Goal: Transaction & Acquisition: Purchase product/service

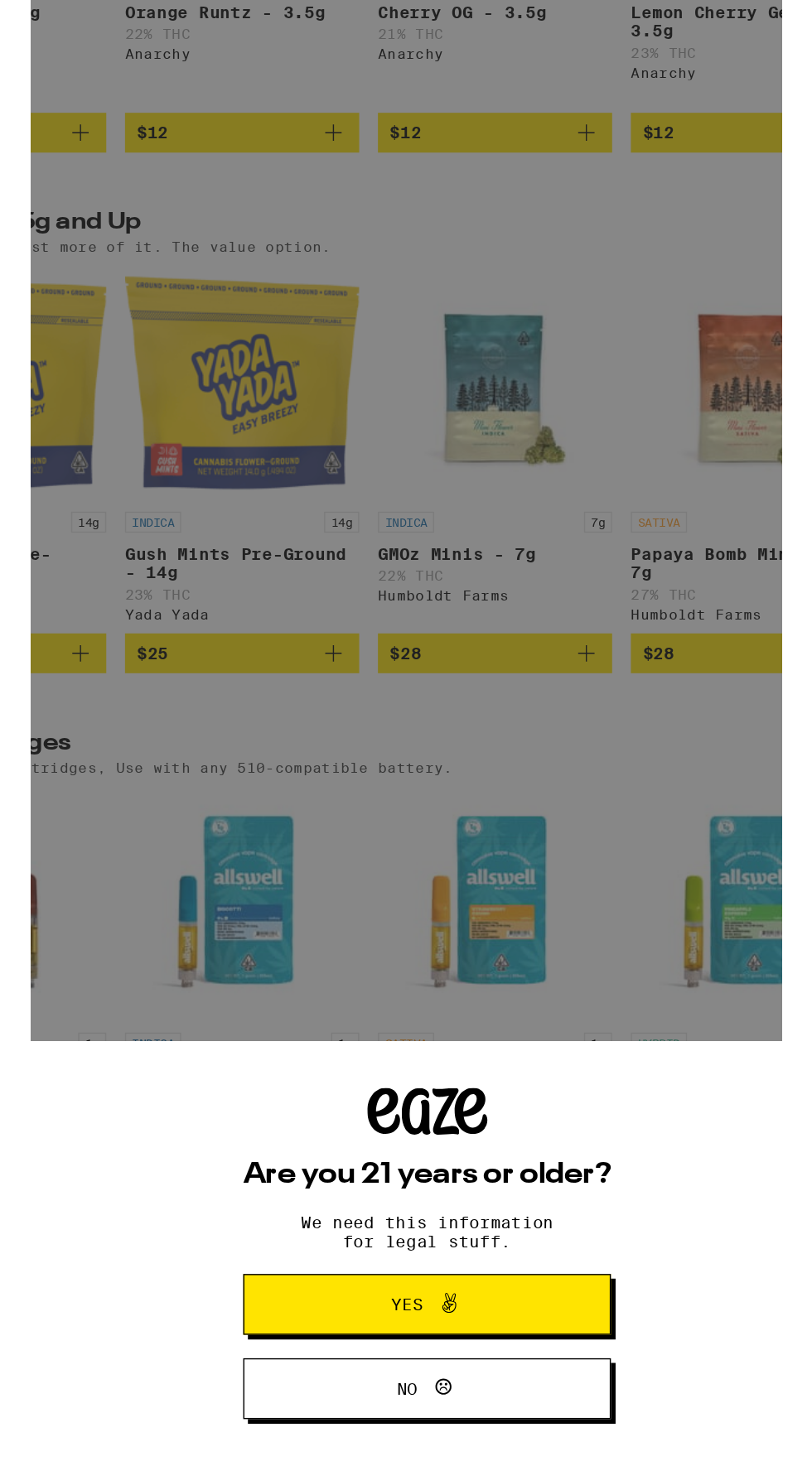
click at [504, 1455] on button "Yes" at bounding box center [406, 1469] width 260 height 43
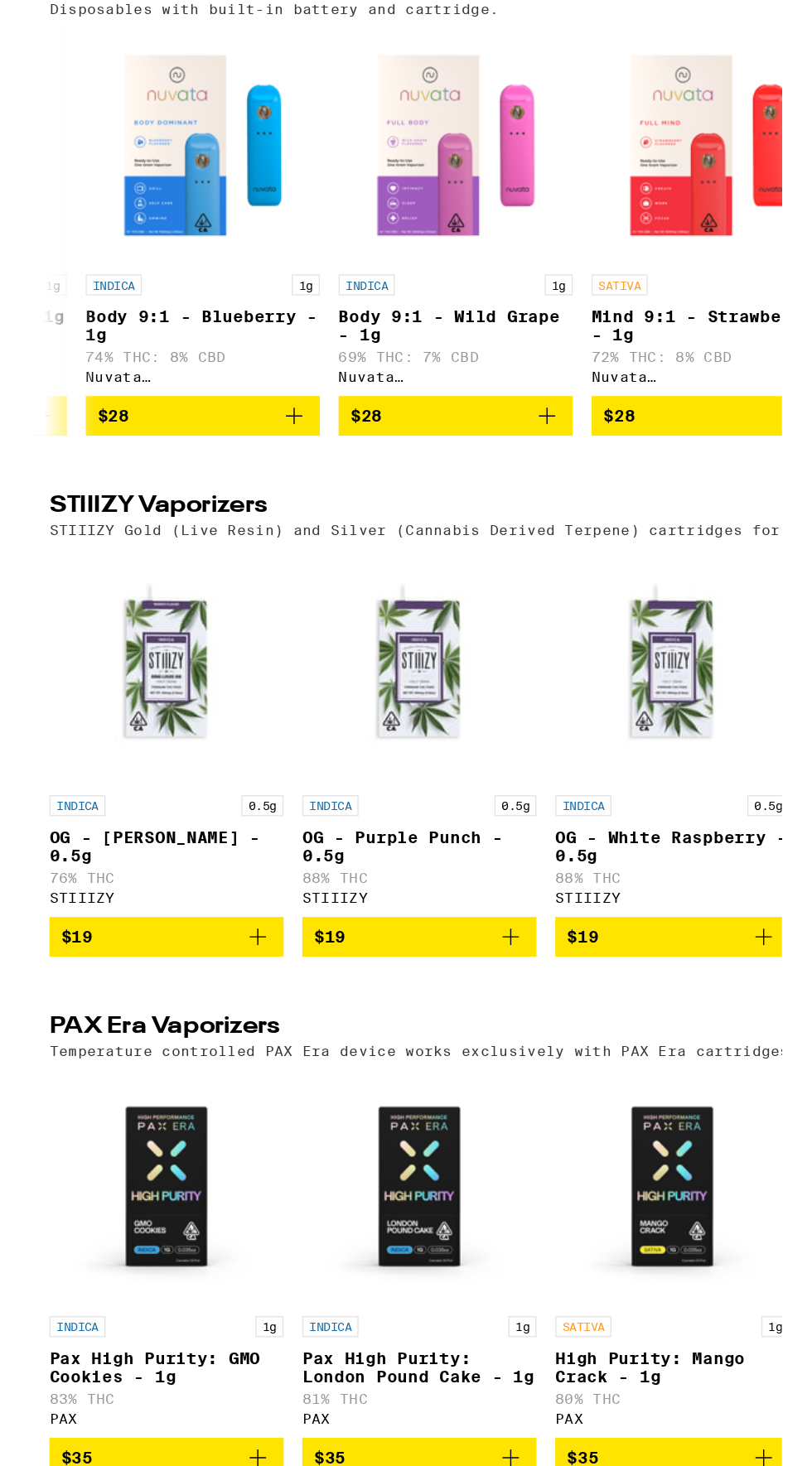
scroll to position [0, 350]
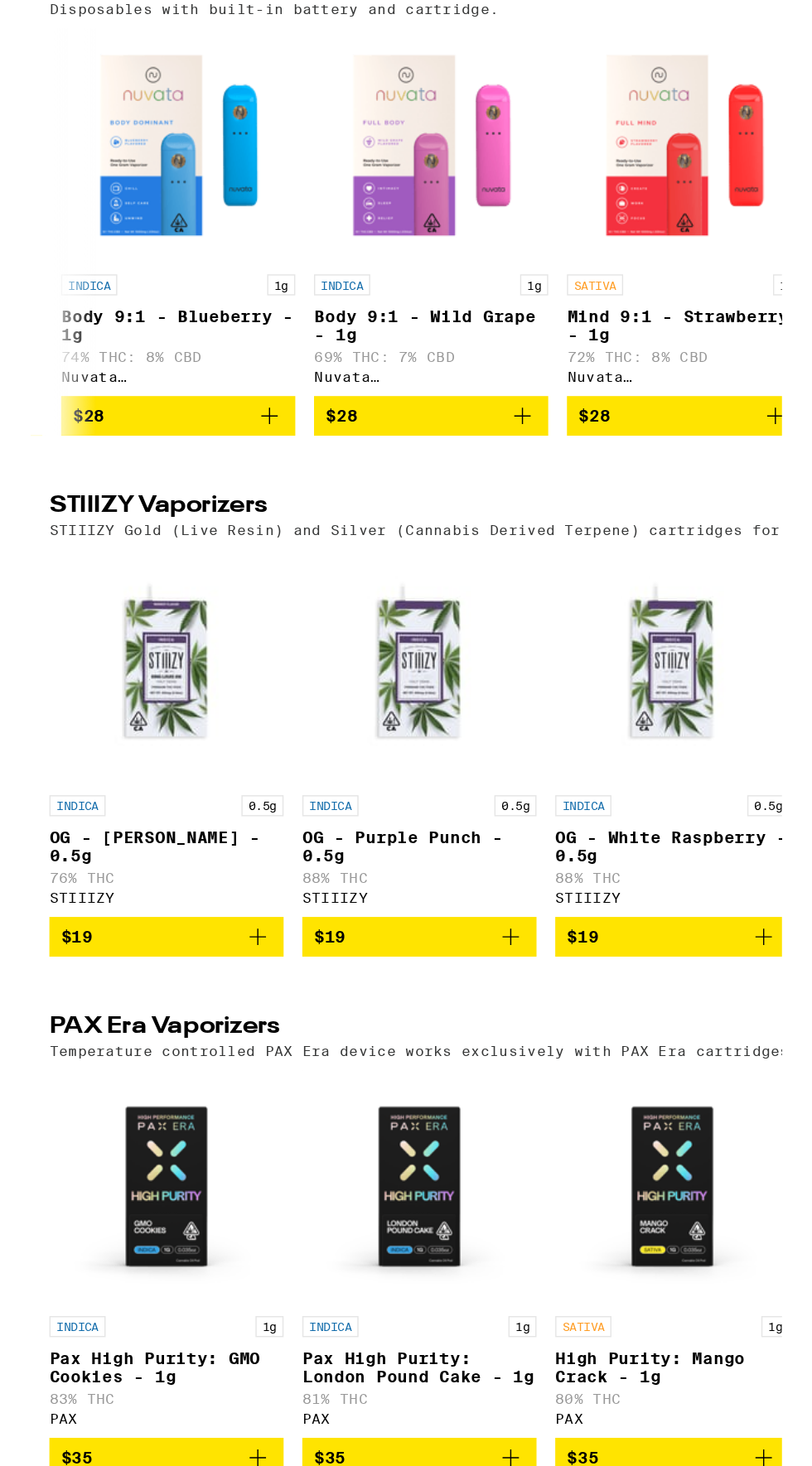
click at [355, 852] on icon "Add to bag" at bounding box center [348, 842] width 20 height 20
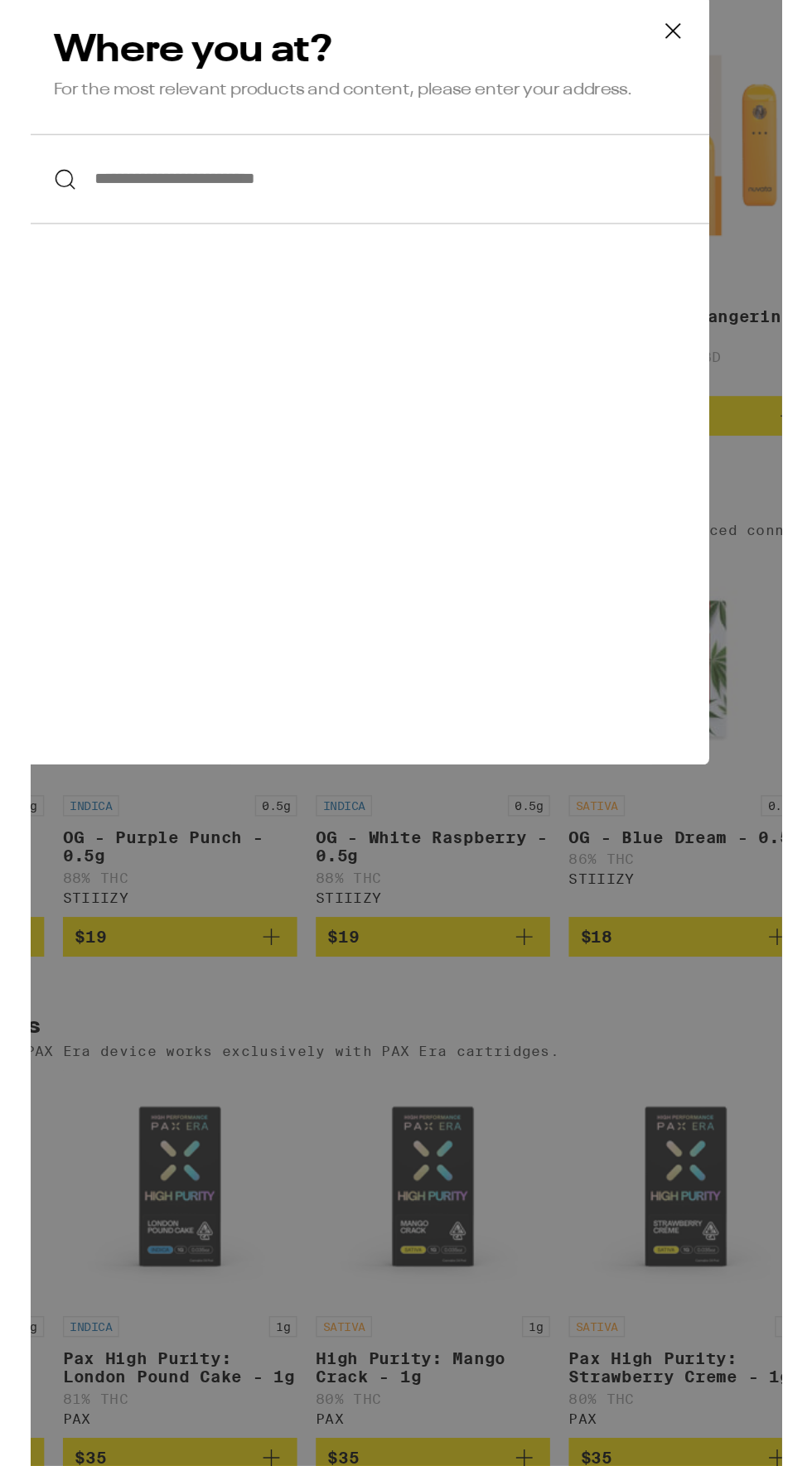
click at [274, 673] on input "**********" at bounding box center [406, 674] width 487 height 64
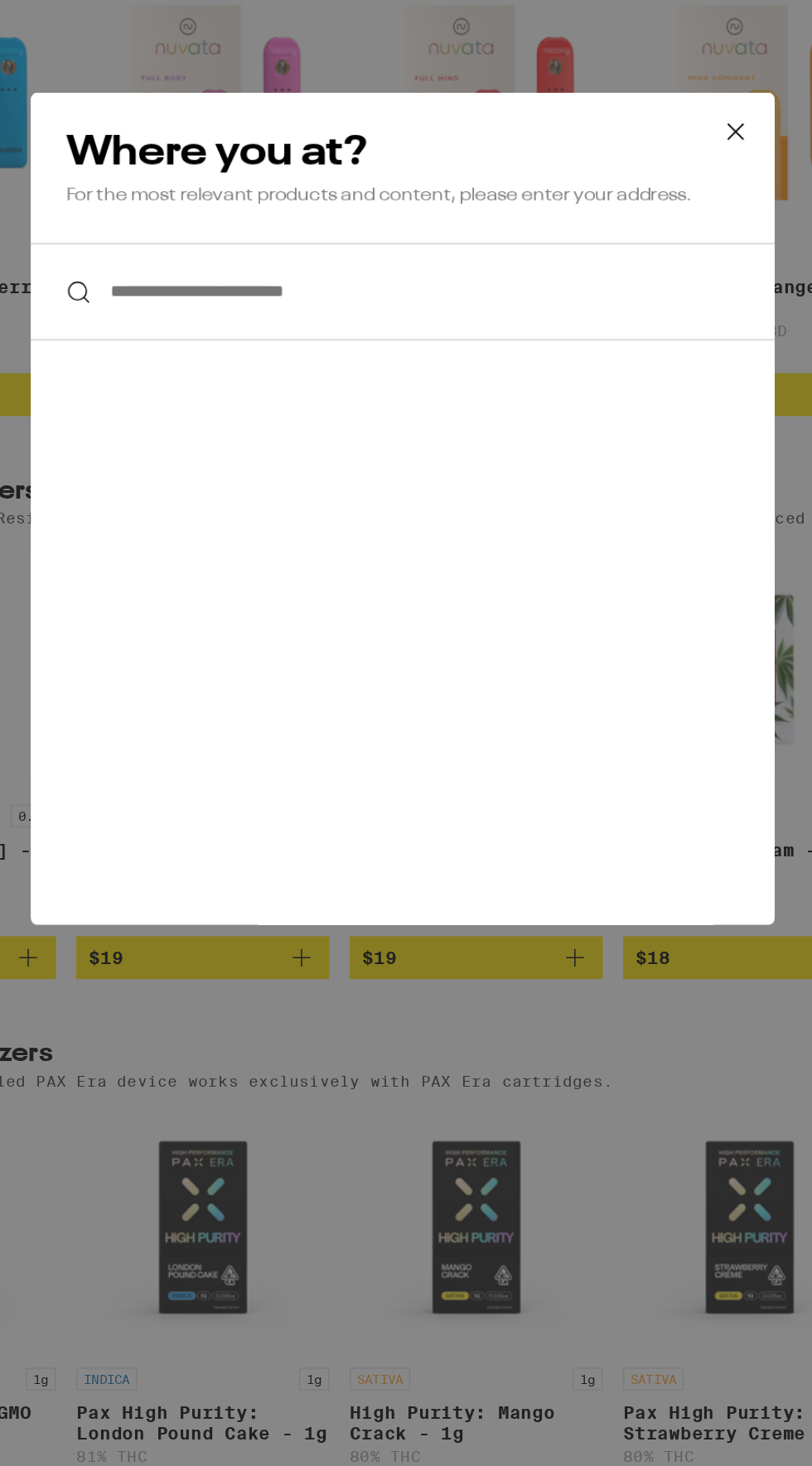
scroll to position [1918, 0]
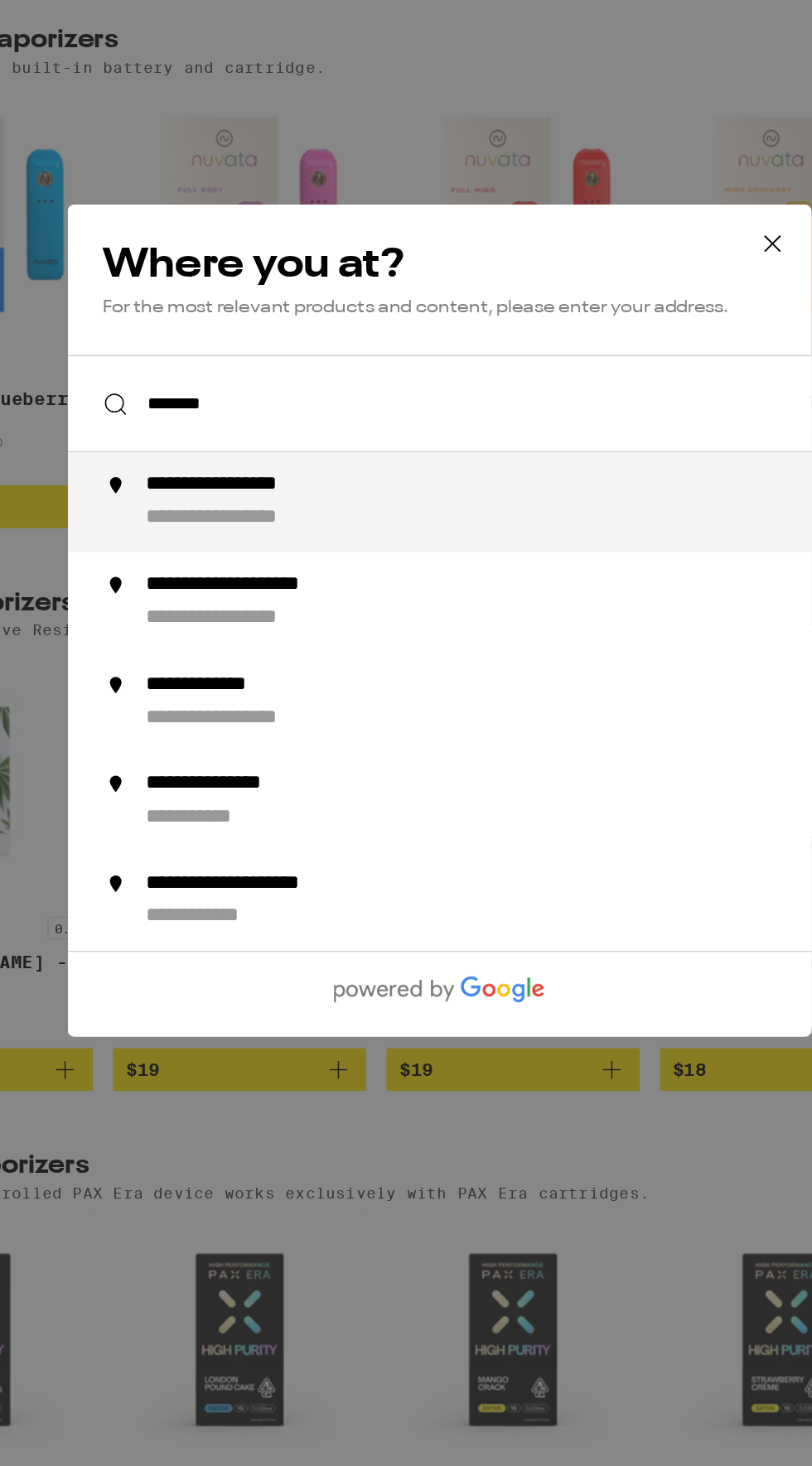
click at [235, 684] on div "**********" at bounding box center [286, 689] width 146 height 17
type input "**********"
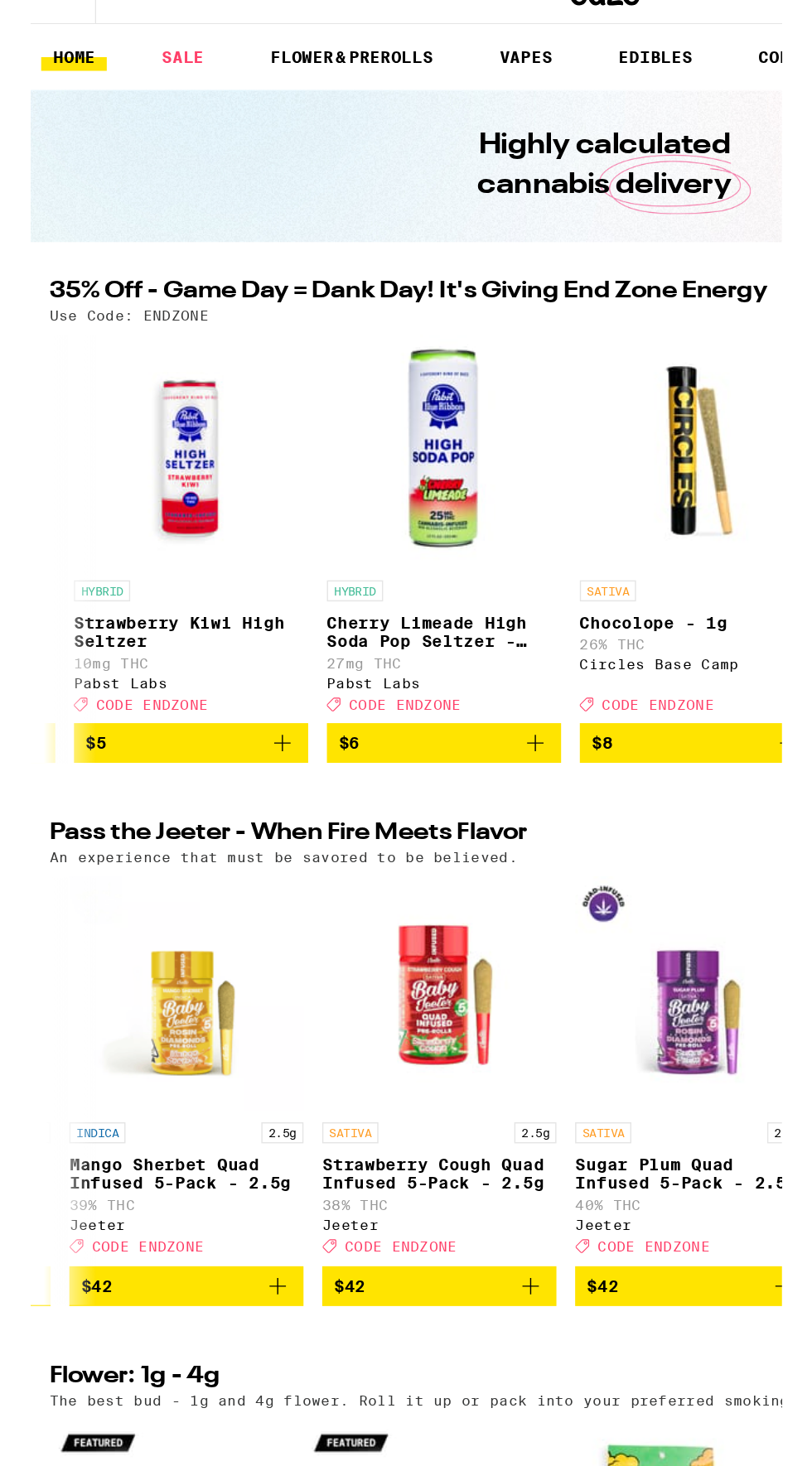
scroll to position [0, 166]
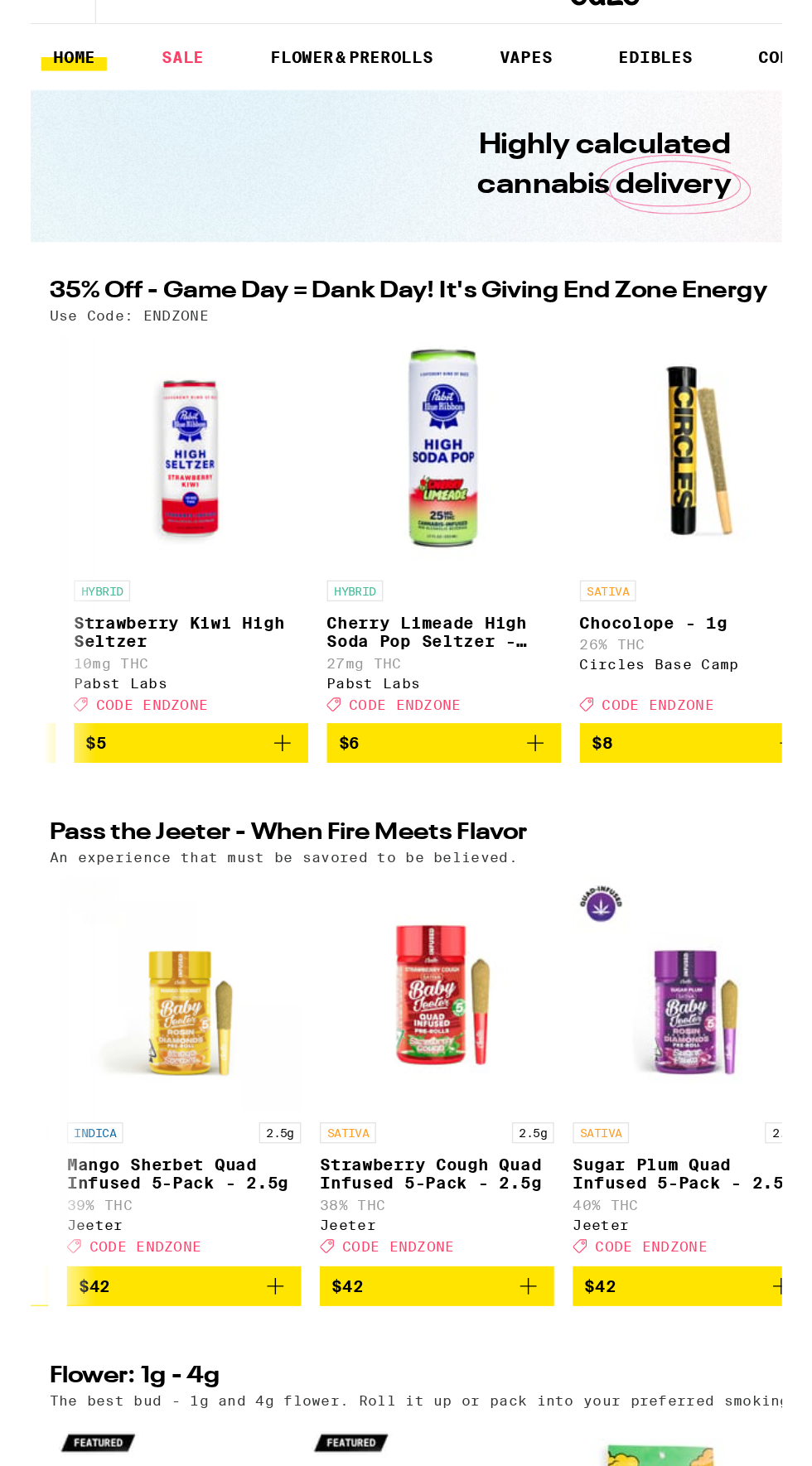
click at [359, 1039] on button "$42" at bounding box center [287, 1032] width 166 height 28
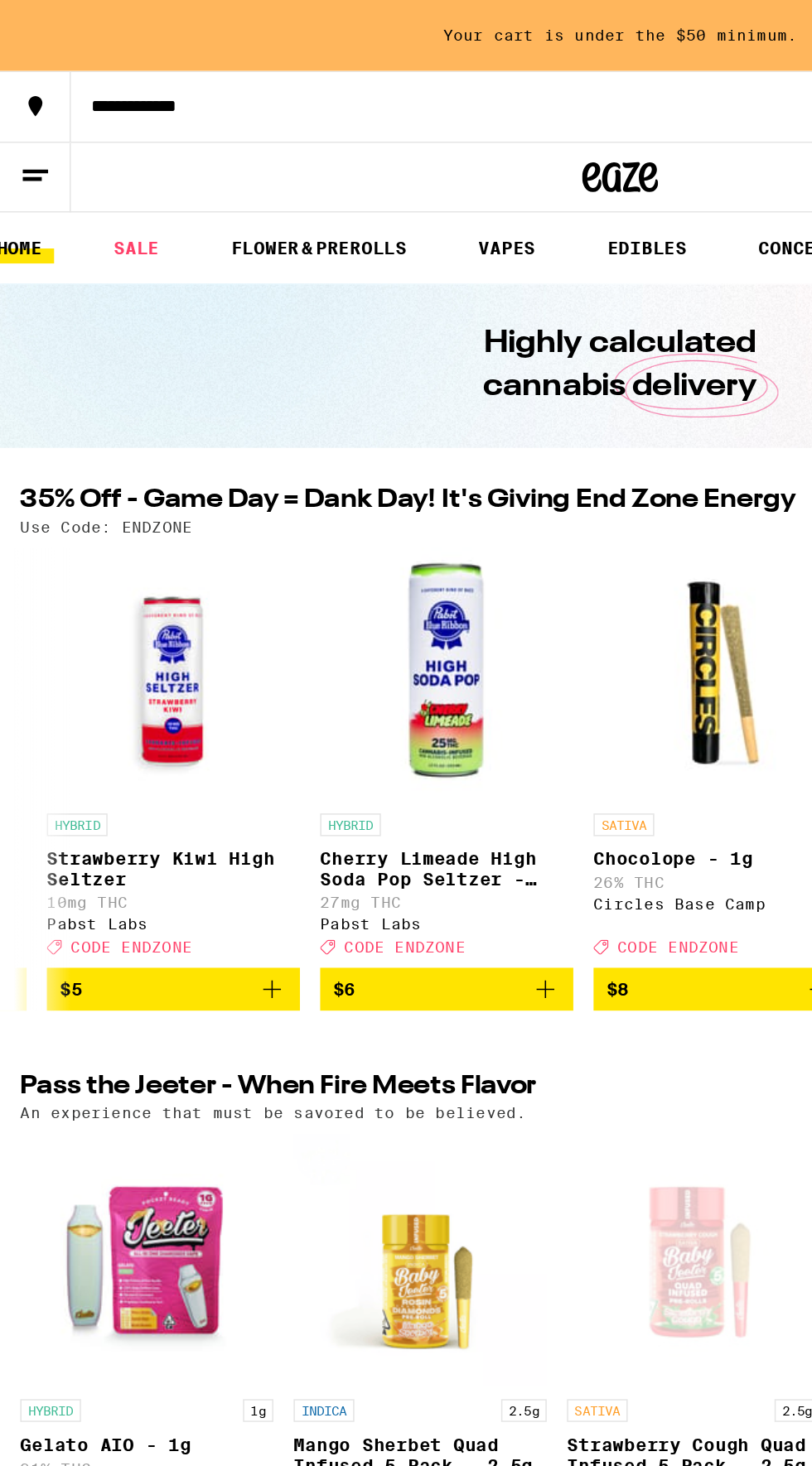
scroll to position [0, 0]
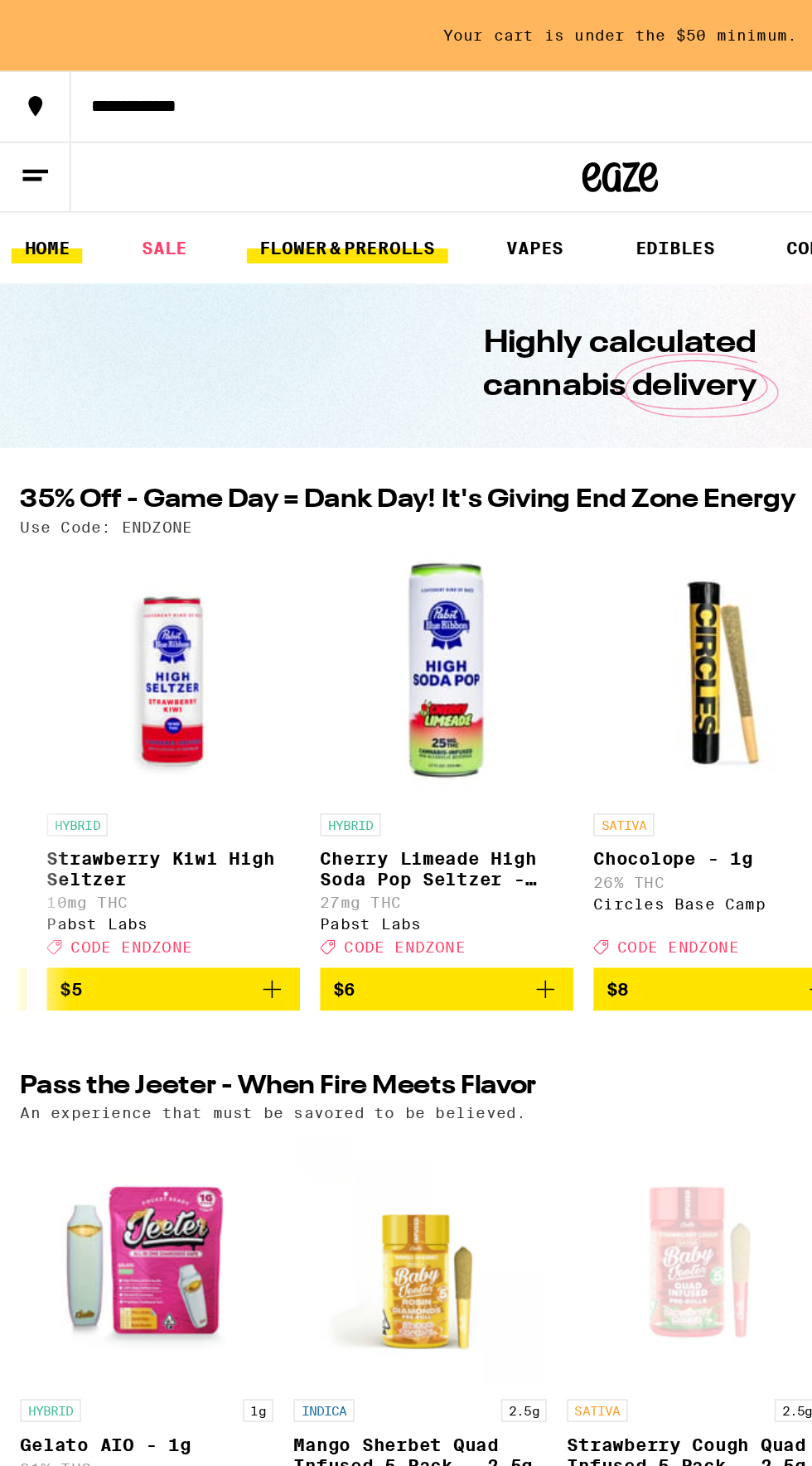
click at [235, 161] on link "FLOWER & PREROLLS" at bounding box center [227, 162] width 131 height 20
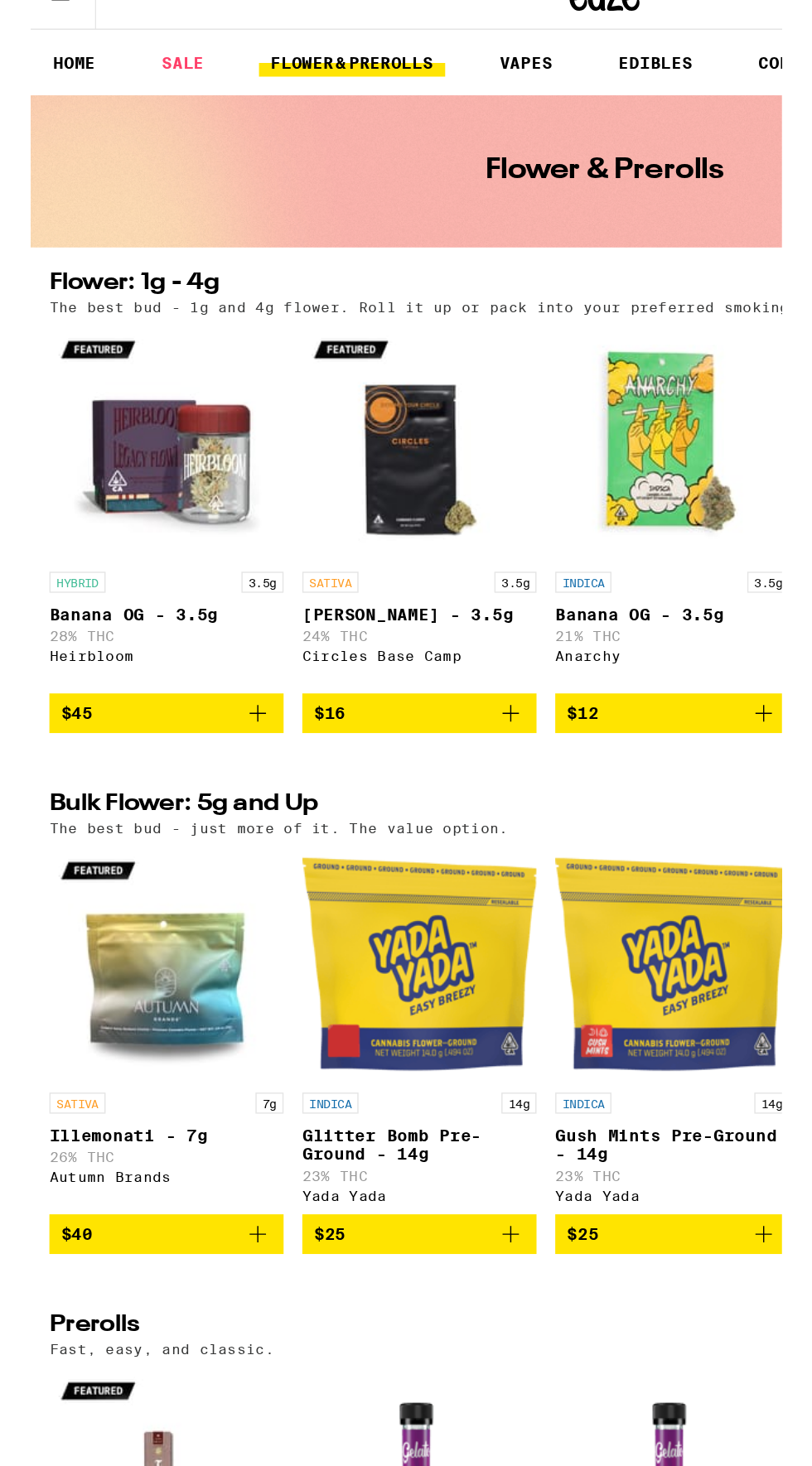
click at [165, 633] on icon "Add to bag" at bounding box center [161, 623] width 20 height 20
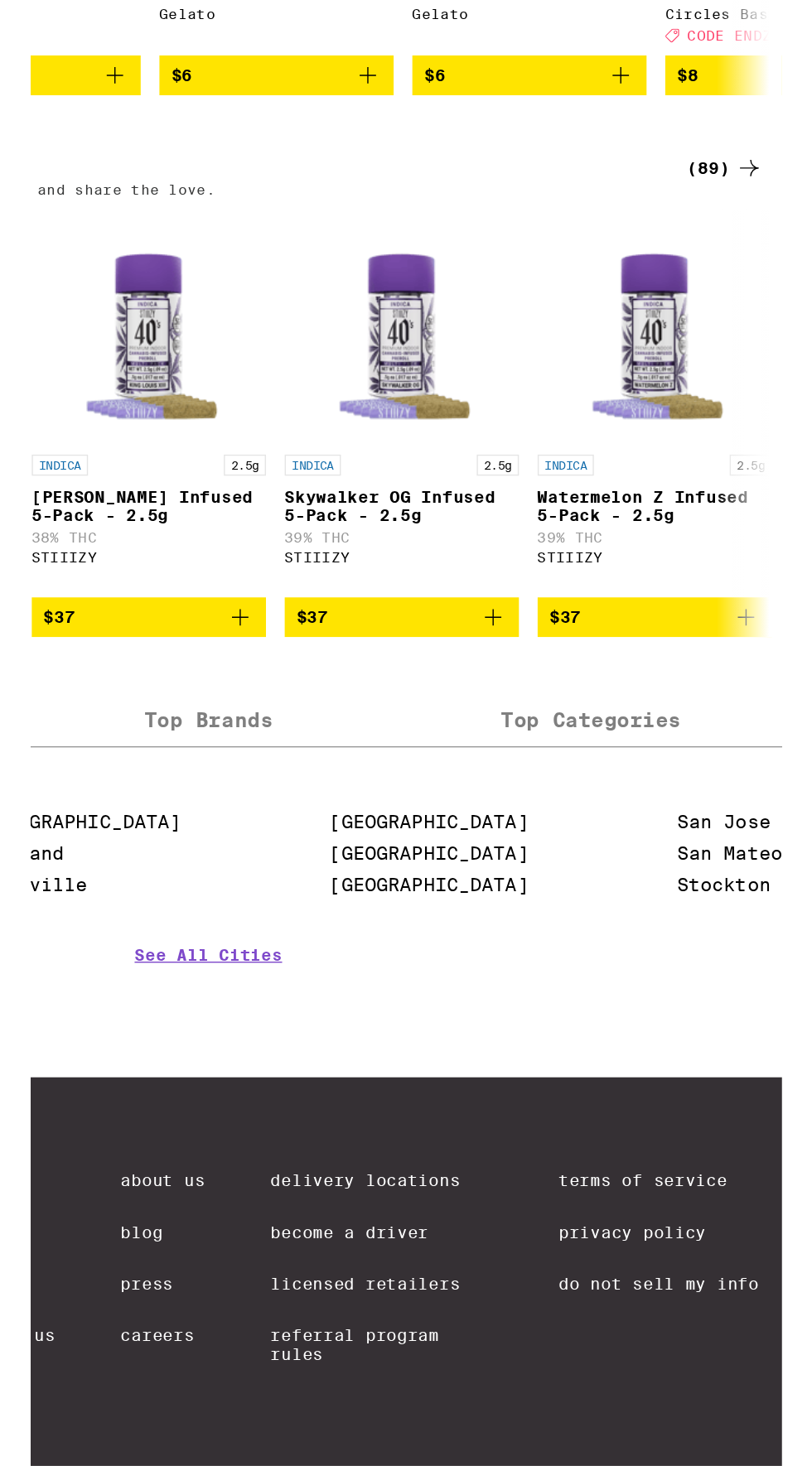
scroll to position [0, 6173]
click at [605, 990] on icon "Add to bag" at bounding box center [606, 984] width 12 height 12
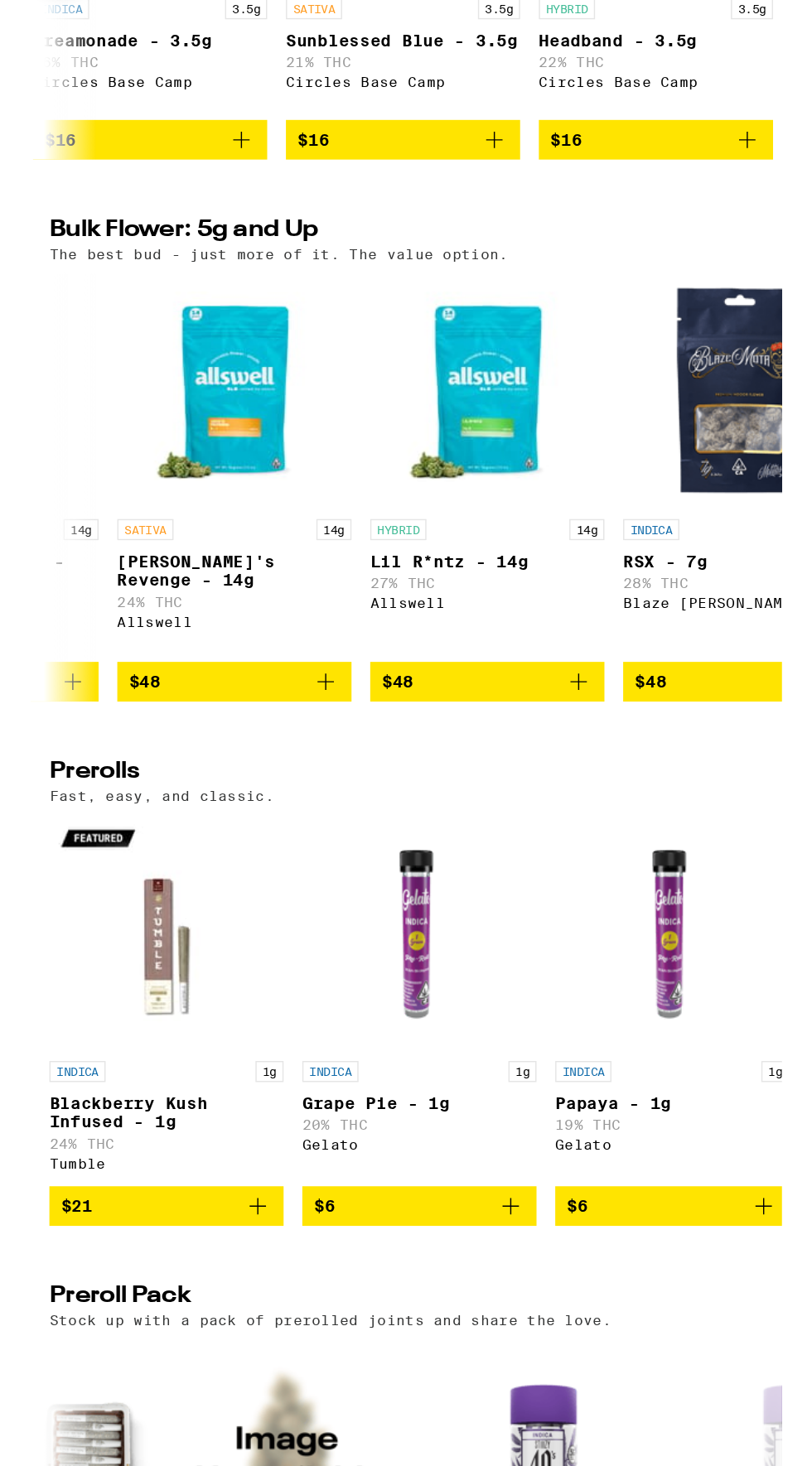
scroll to position [0, 7463]
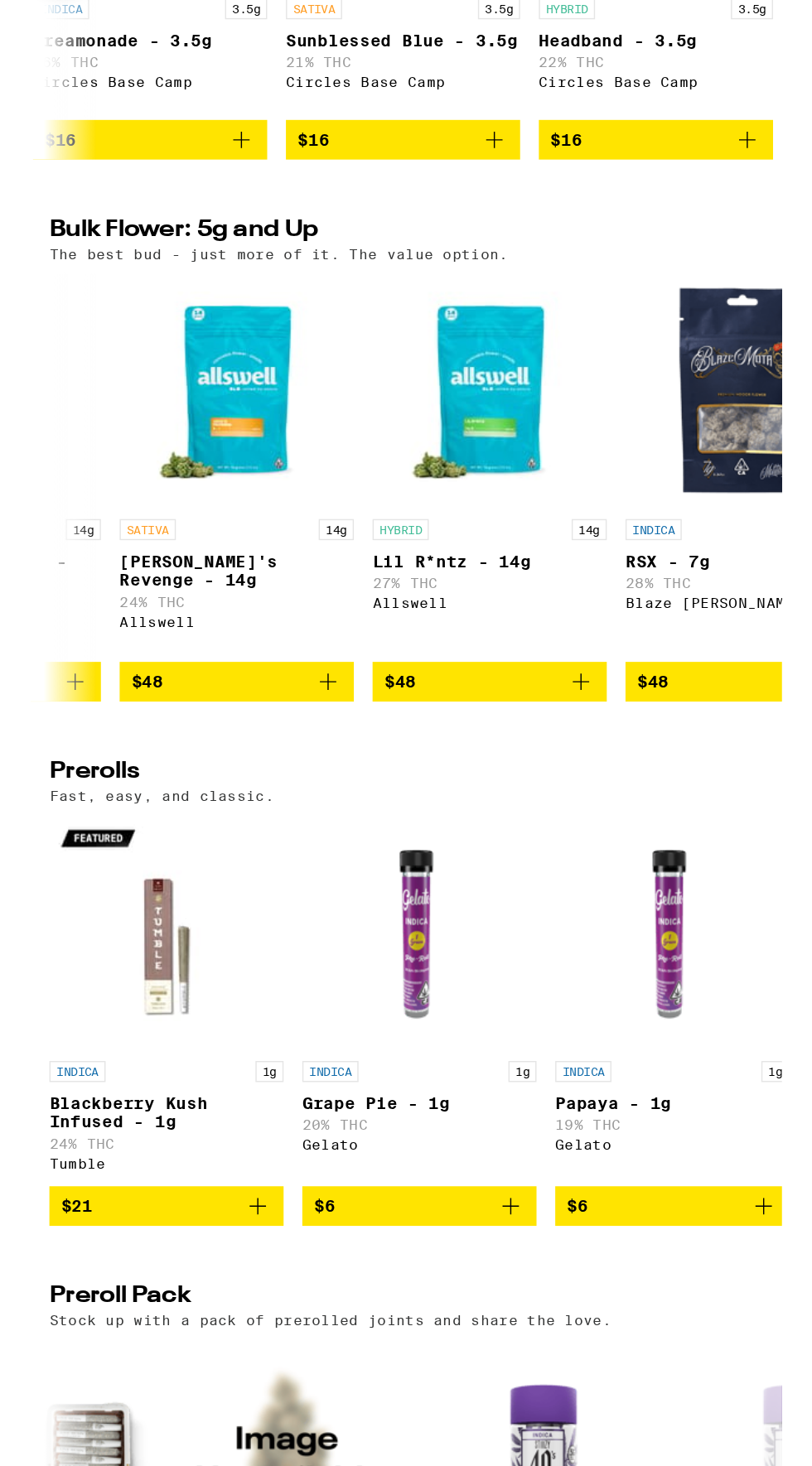
click at [403, 1021] on button "$48" at bounding box center [324, 1006] width 166 height 28
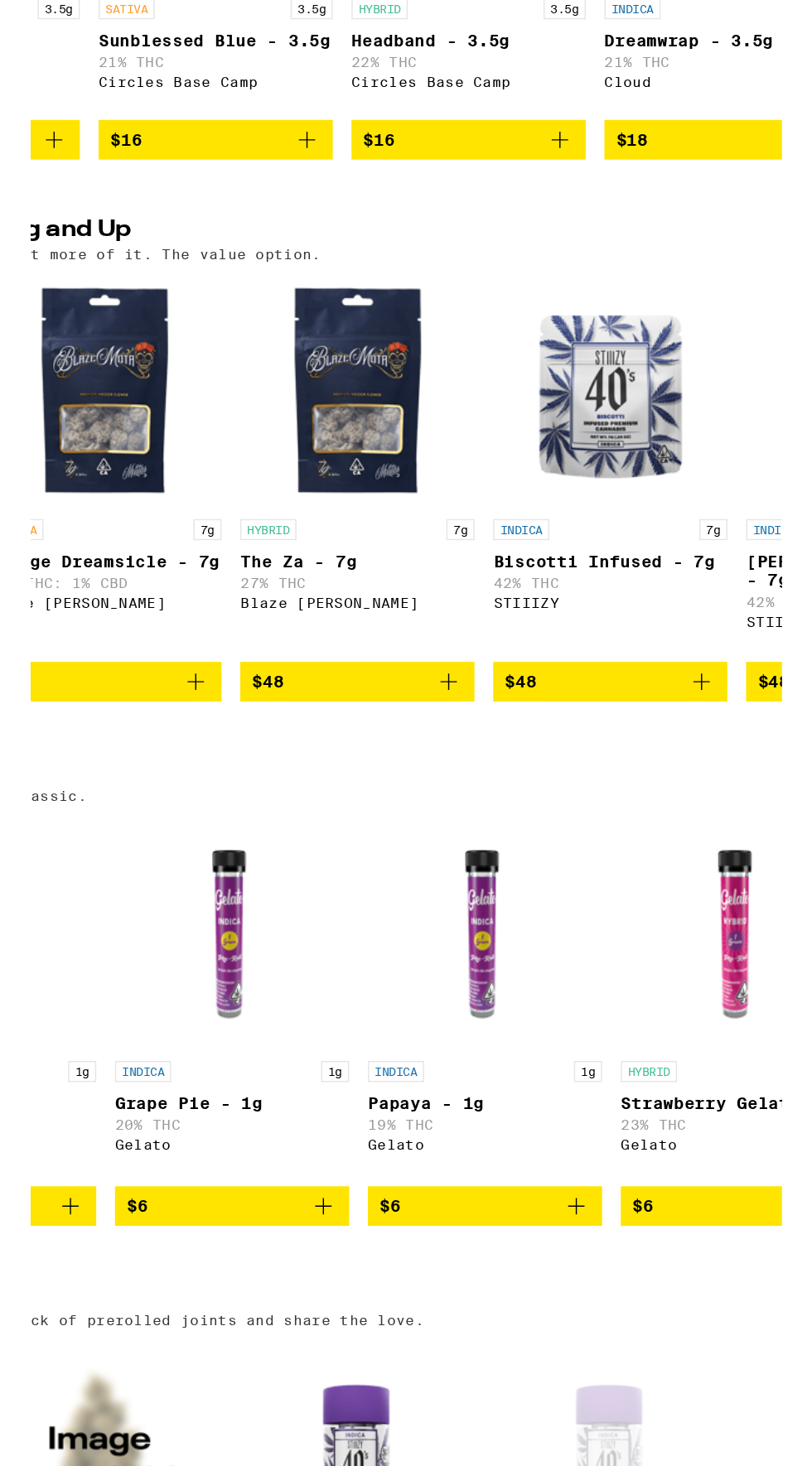
scroll to position [0, 7966]
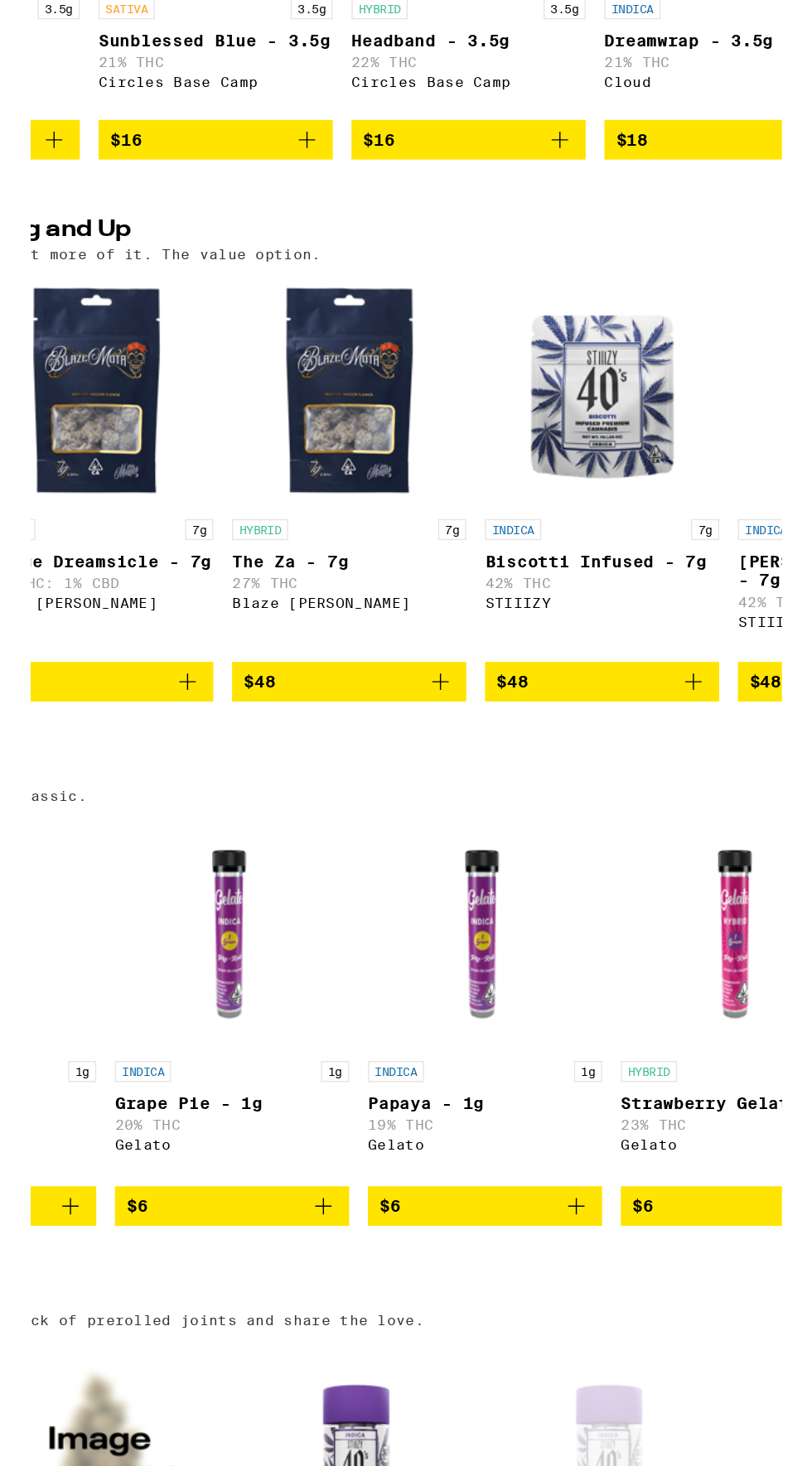
click at [252, 1016] on icon "Add to bag" at bounding box center [244, 1006] width 20 height 20
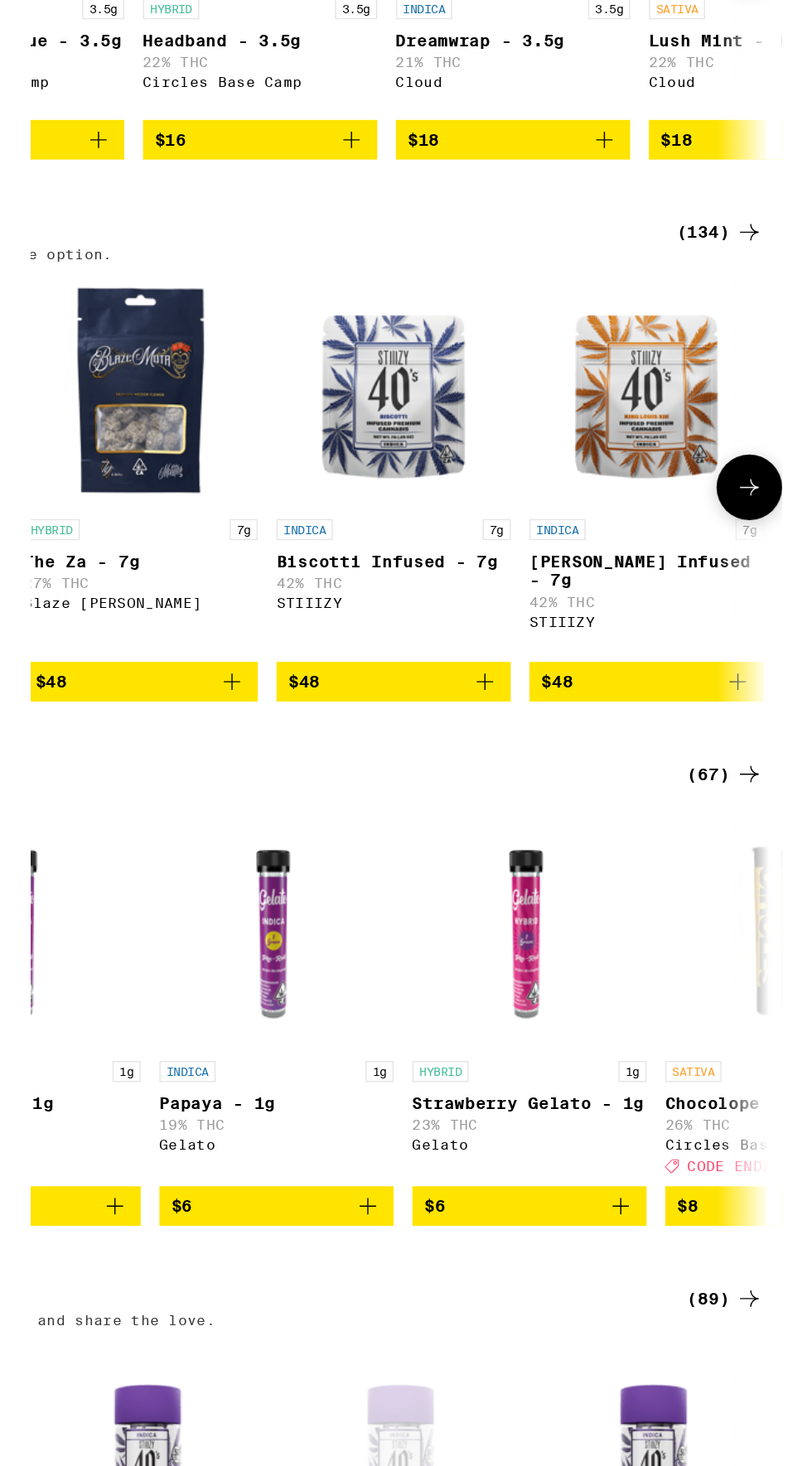
scroll to position [0, 0]
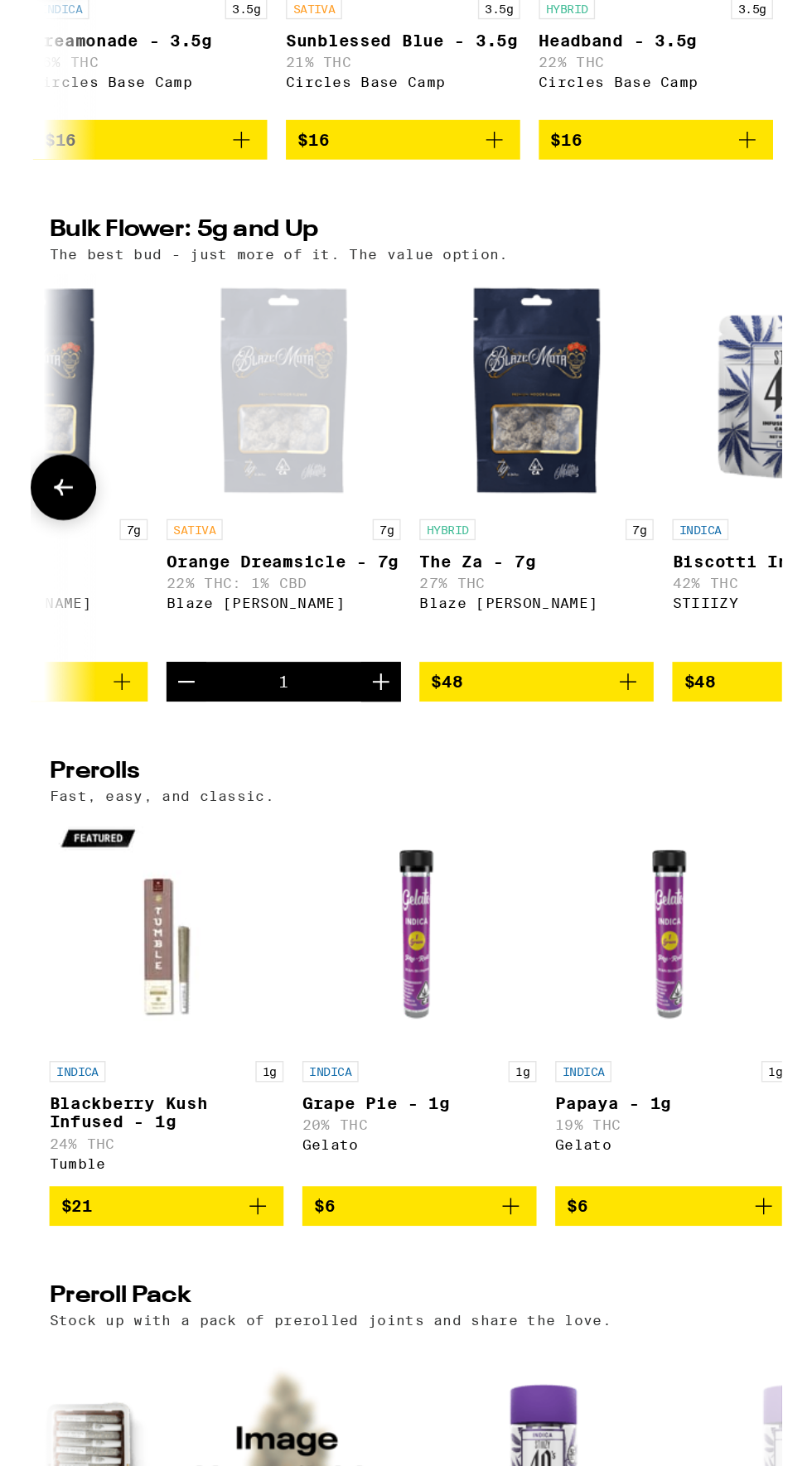
click at [439, 1016] on button "$48" at bounding box center [358, 1006] width 166 height 28
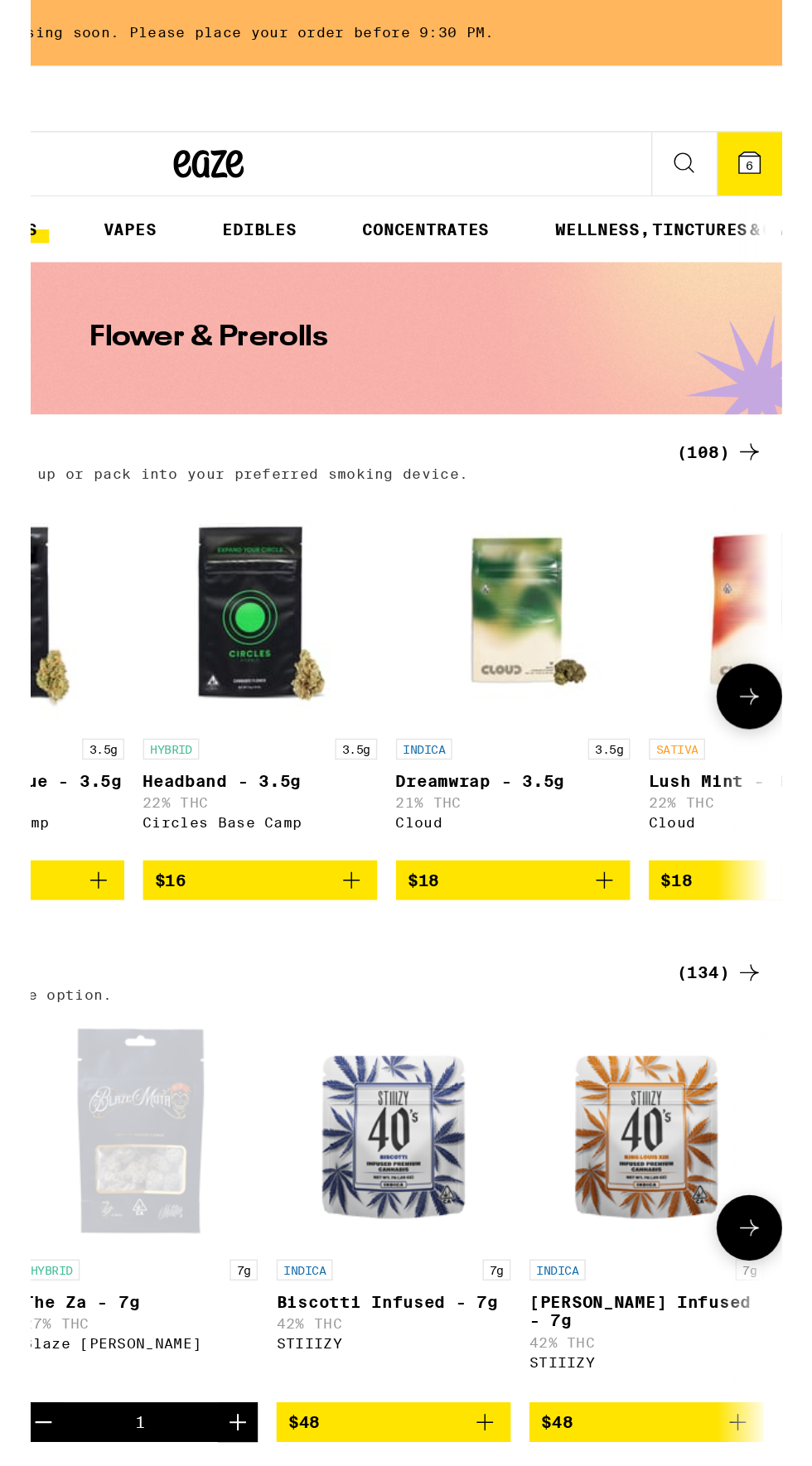
click at [797, 109] on icon at bounding box center [788, 115] width 20 height 20
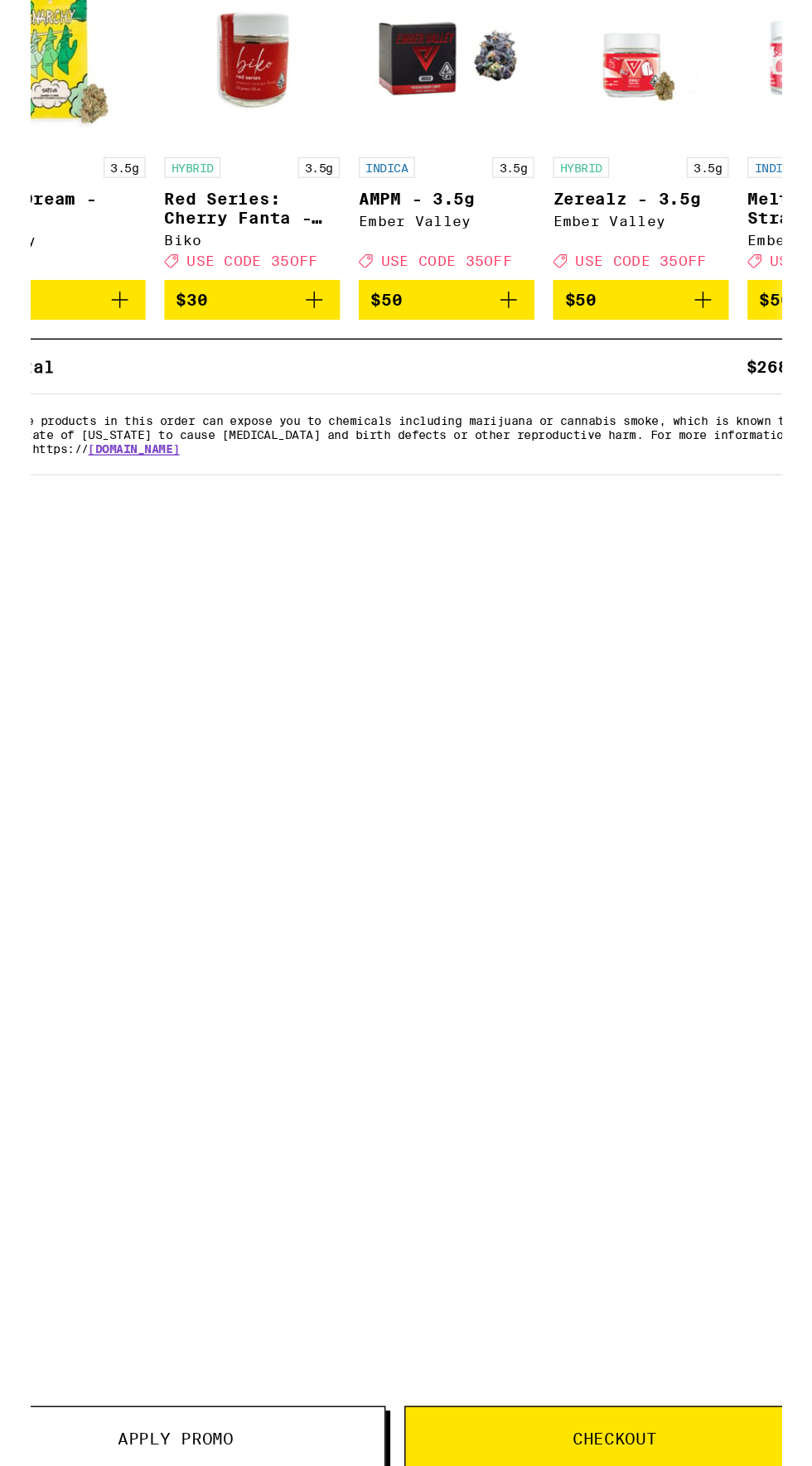
scroll to position [6, 0]
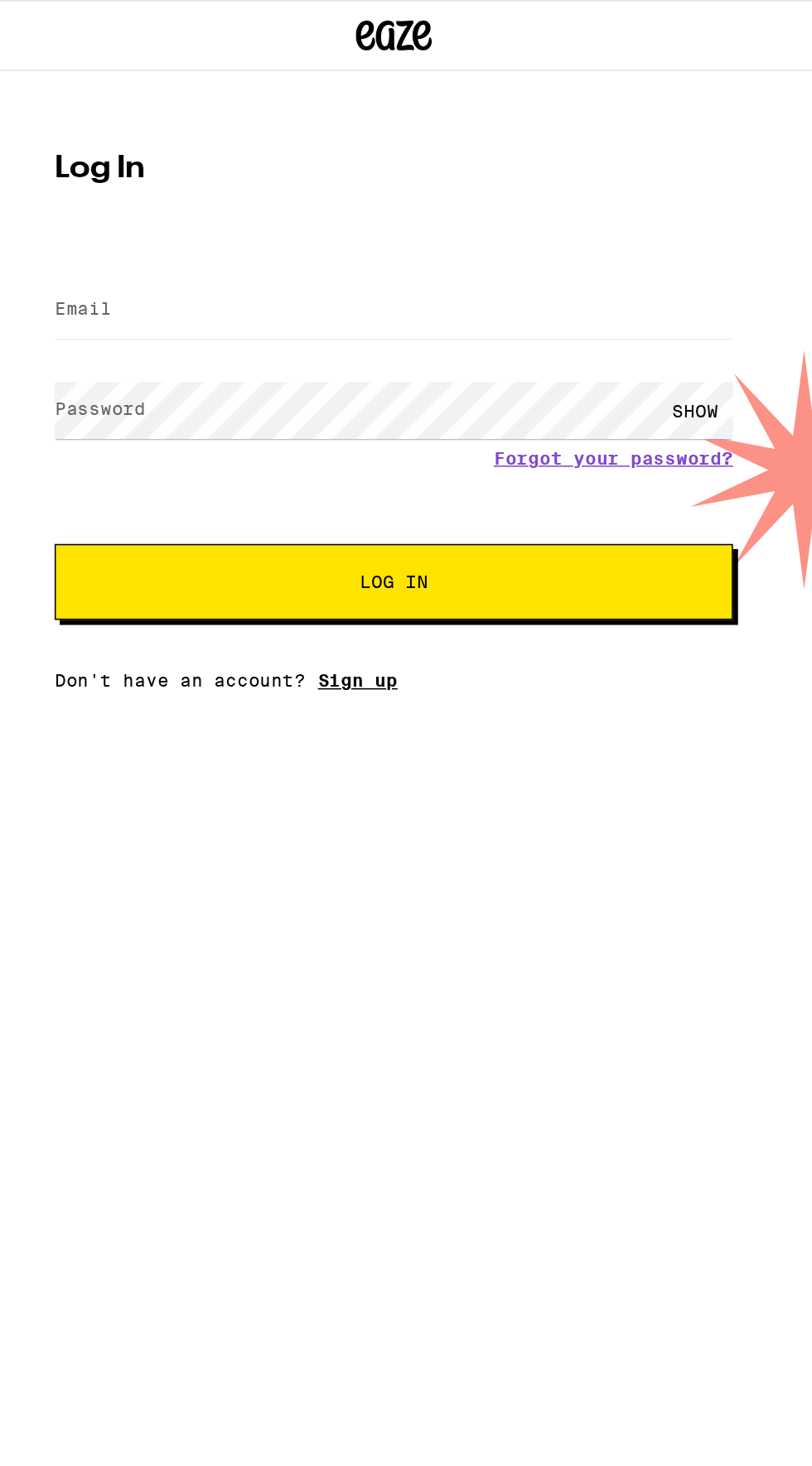
click at [391, 449] on link "Sign up" at bounding box center [382, 445] width 52 height 13
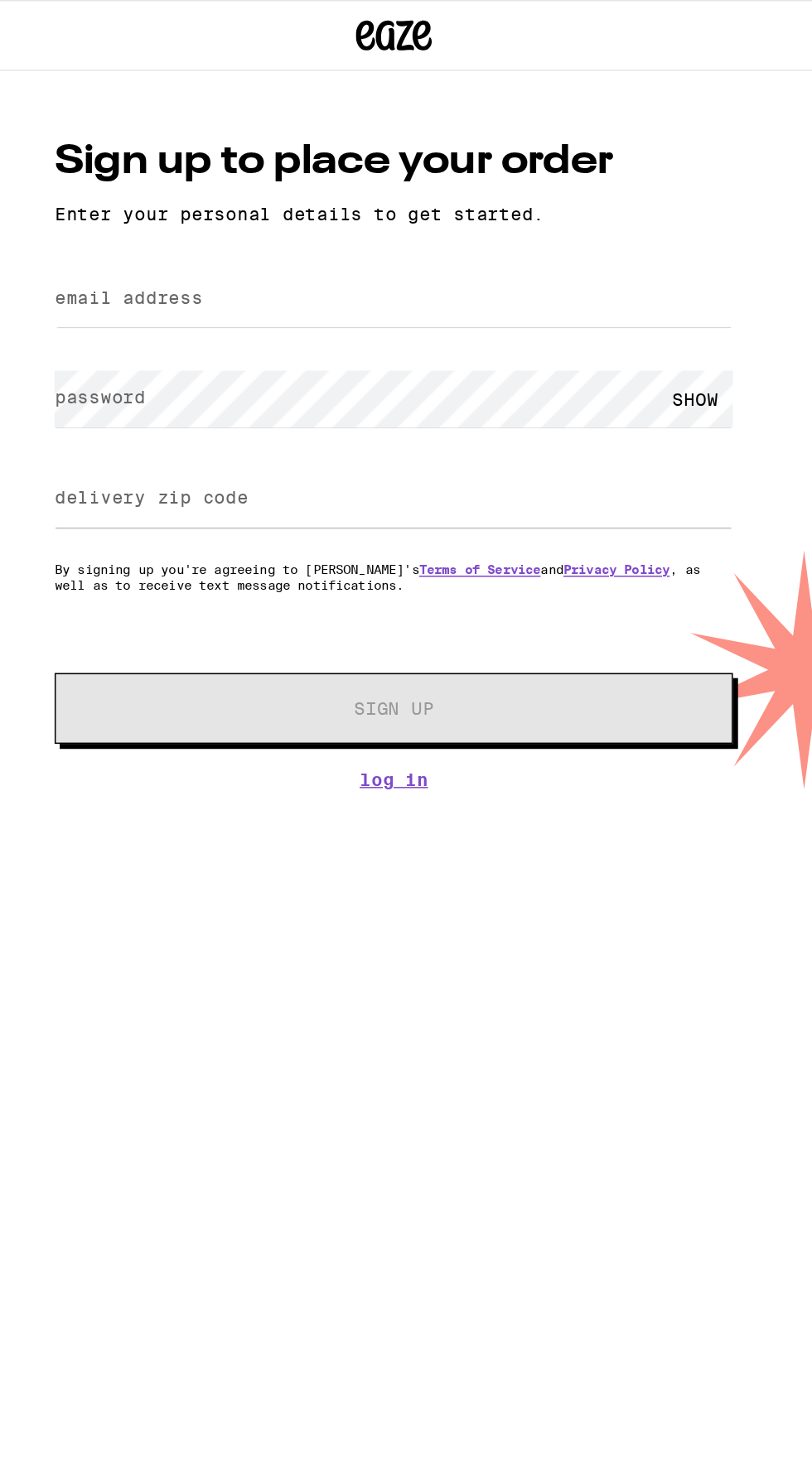
click at [202, 193] on label "email address" at bounding box center [232, 194] width 96 height 13
type input "[EMAIL_ADDRESS][DOMAIN_NAME]"
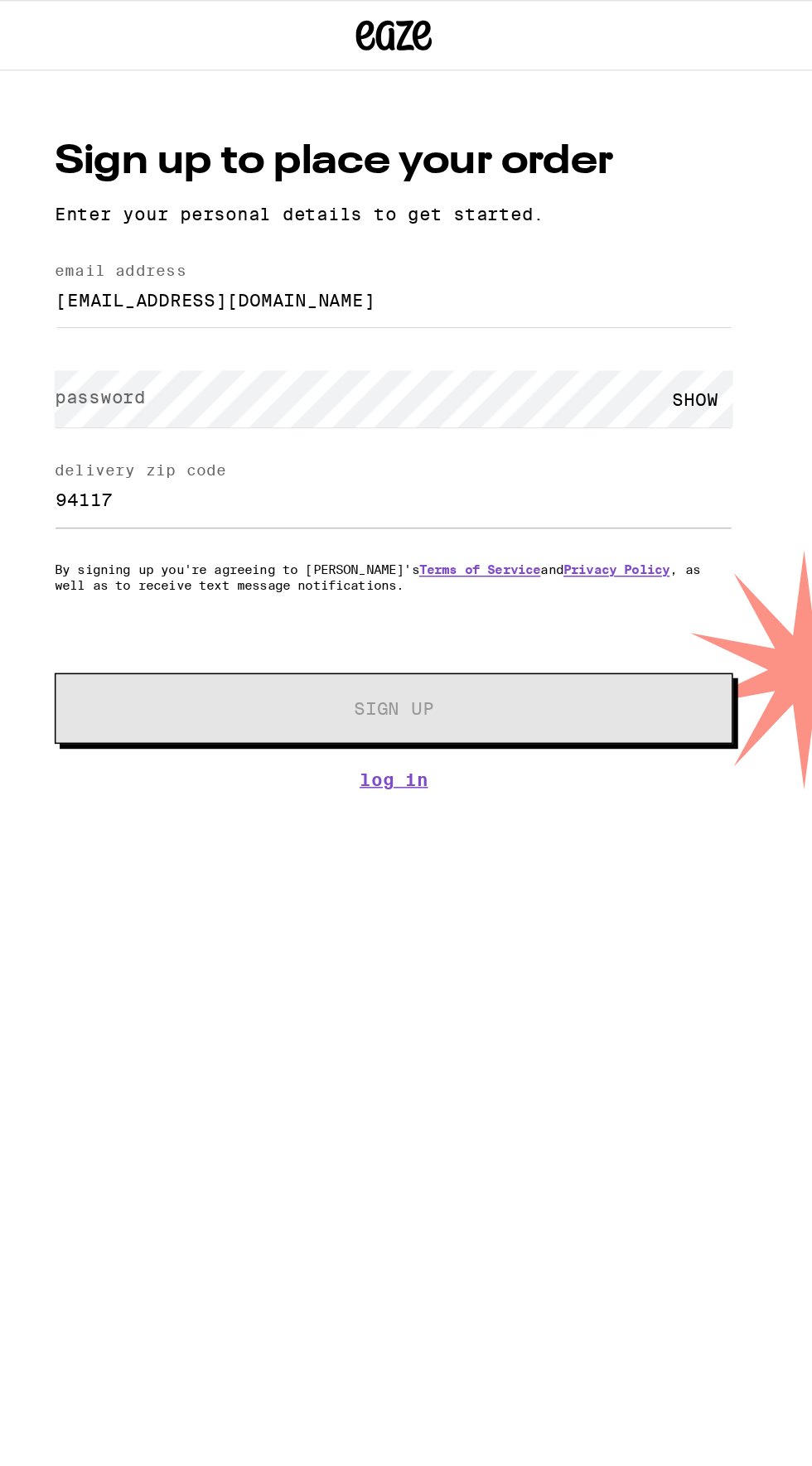
click at [198, 265] on label "password" at bounding box center [214, 259] width 60 height 13
click at [244, 325] on div "delivery zip code 94117" at bounding box center [406, 326] width 444 height 49
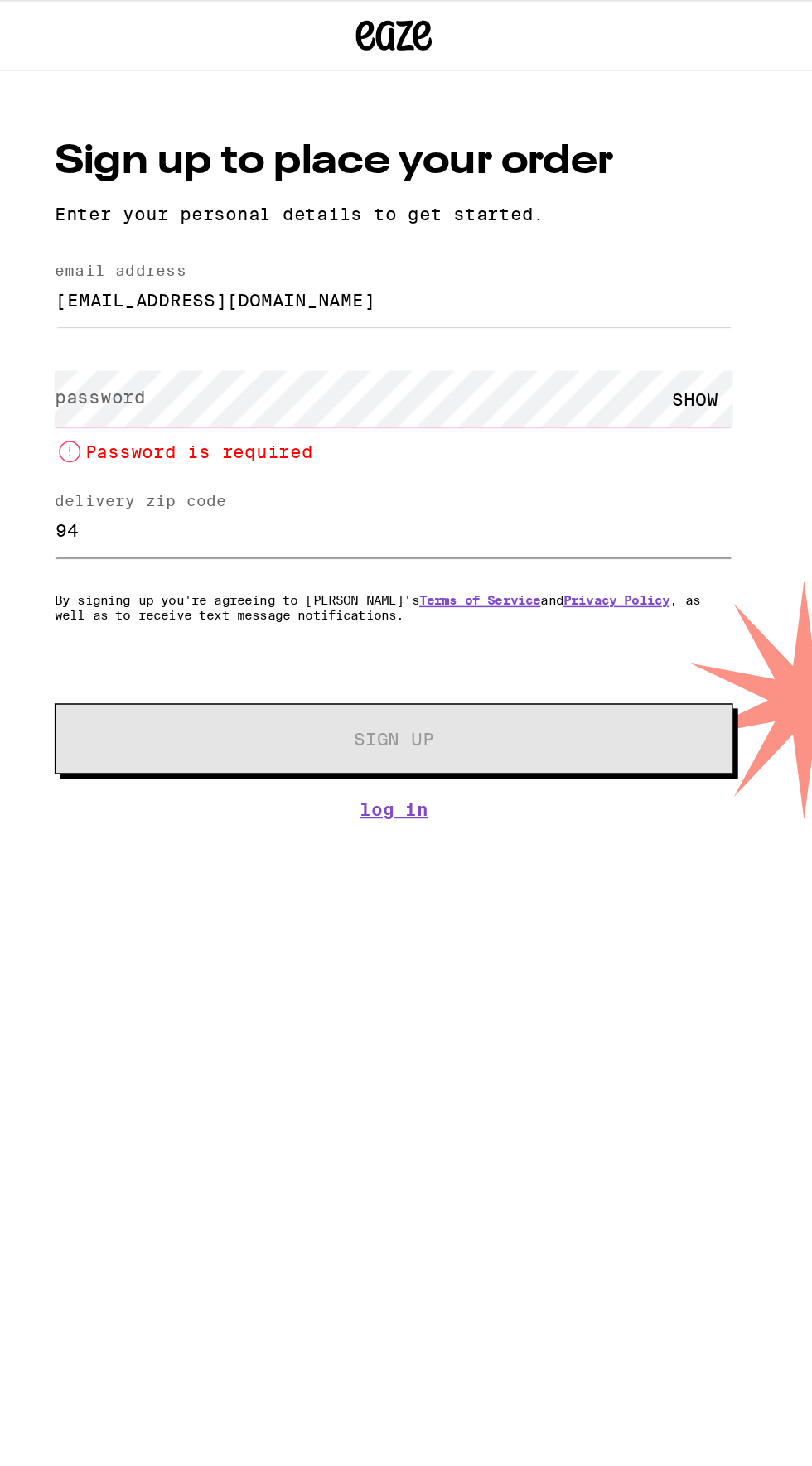
type input "9"
type input "94102"
click at [201, 256] on label "password" at bounding box center [214, 259] width 60 height 13
click at [240, 257] on label "password" at bounding box center [214, 259] width 60 height 13
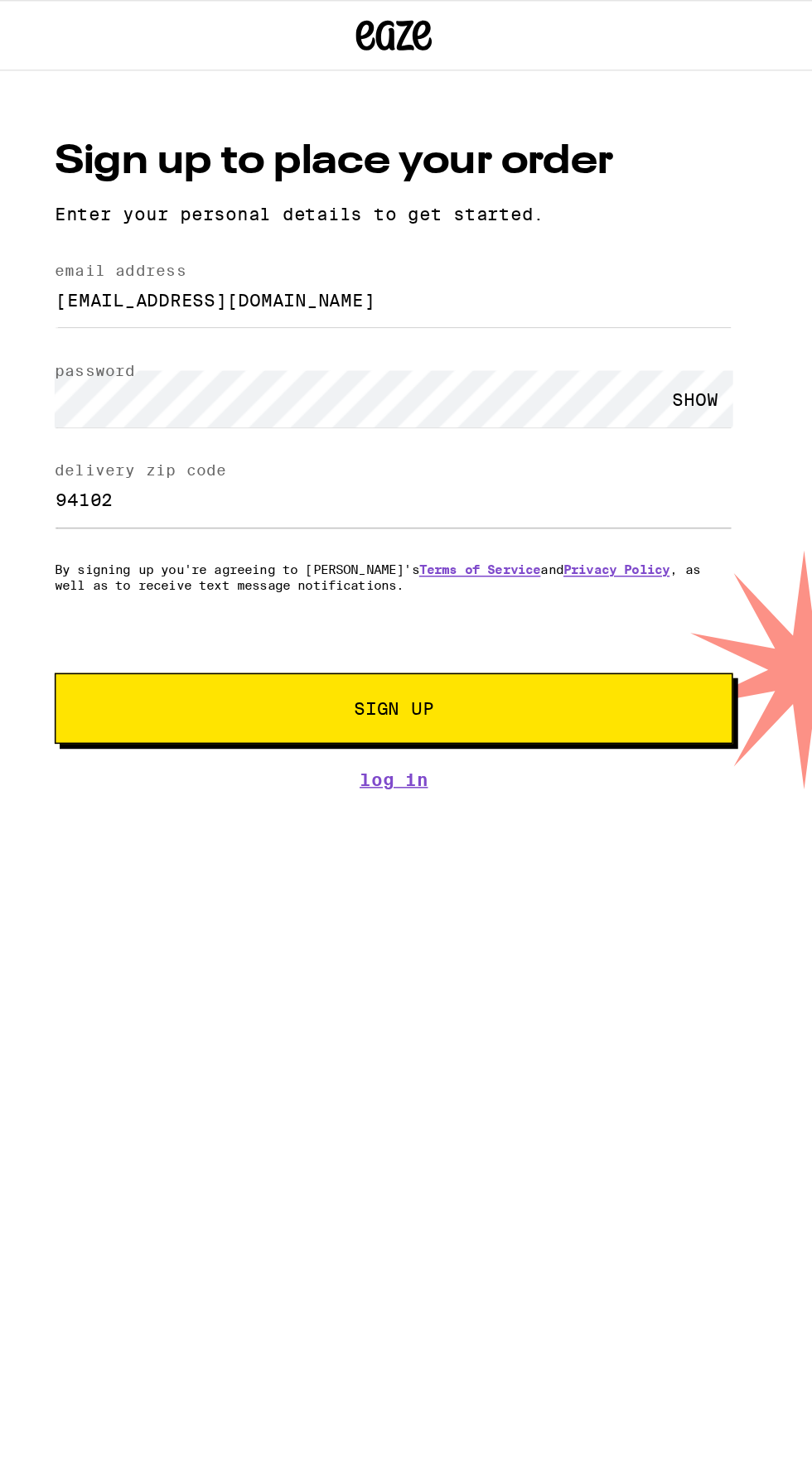
click at [604, 266] on div "SHOW" at bounding box center [603, 260] width 50 height 37
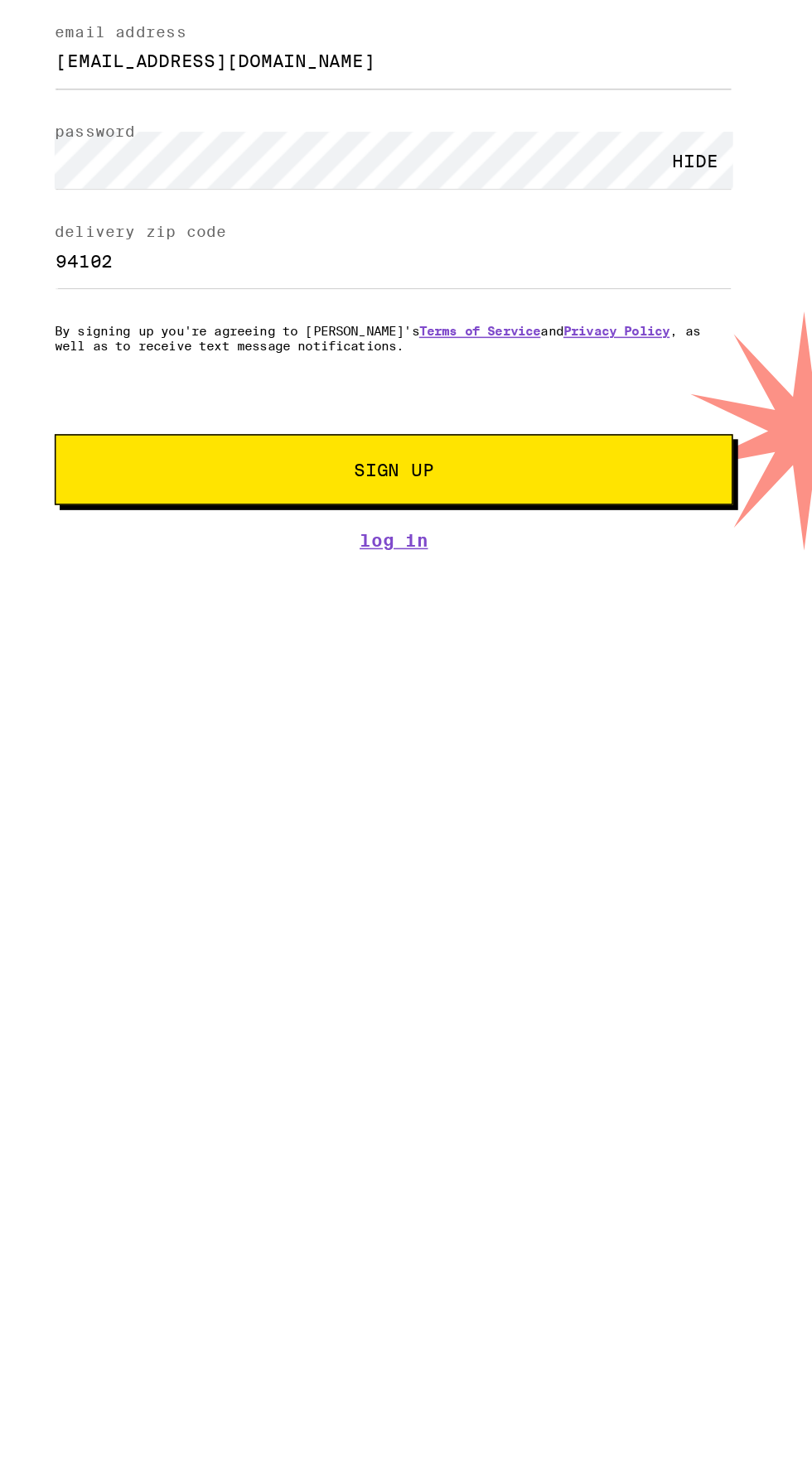
click at [230, 461] on button "Sign Up" at bounding box center [406, 463] width 444 height 47
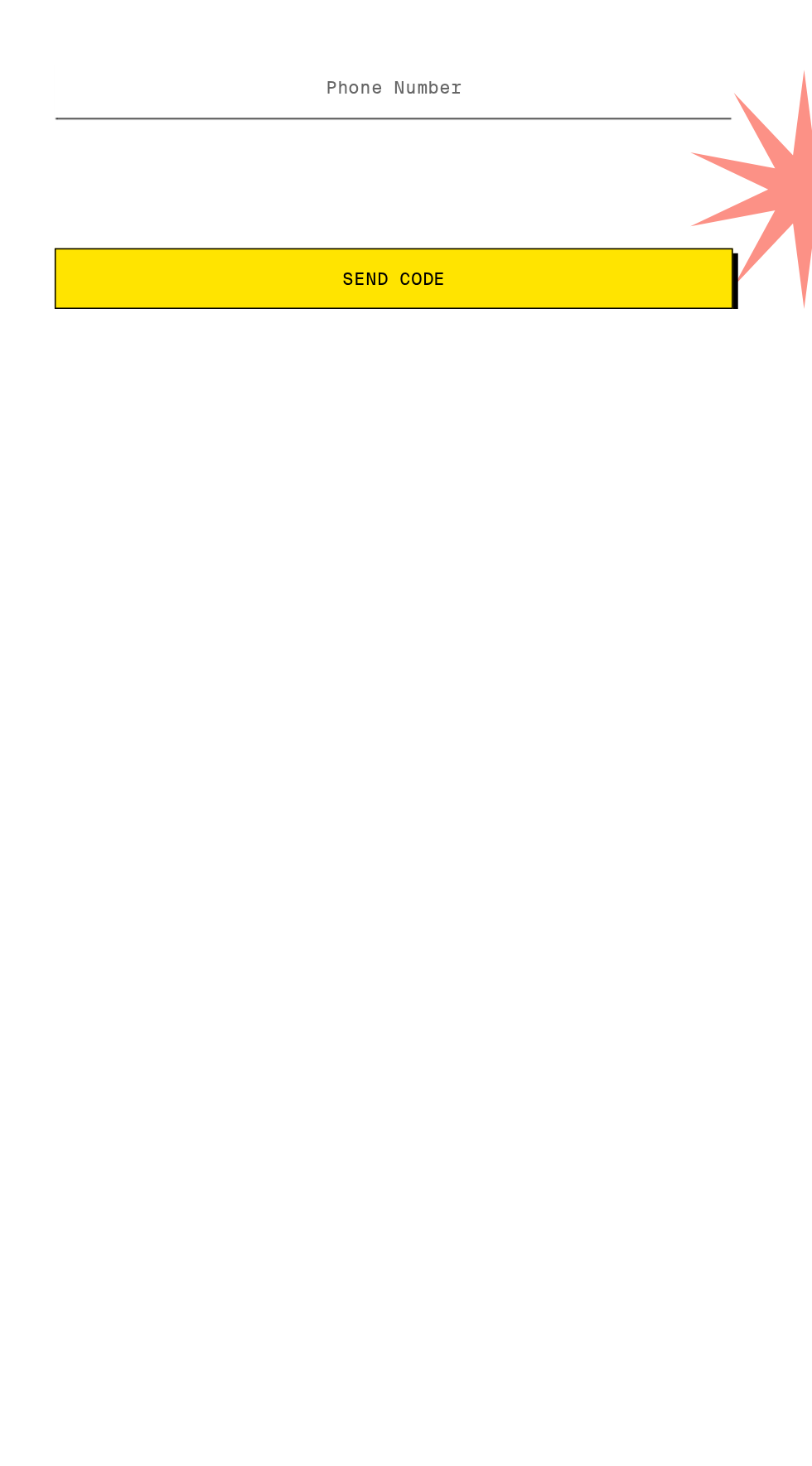
click at [242, 212] on input "Phone Number" at bounding box center [406, 214] width 444 height 37
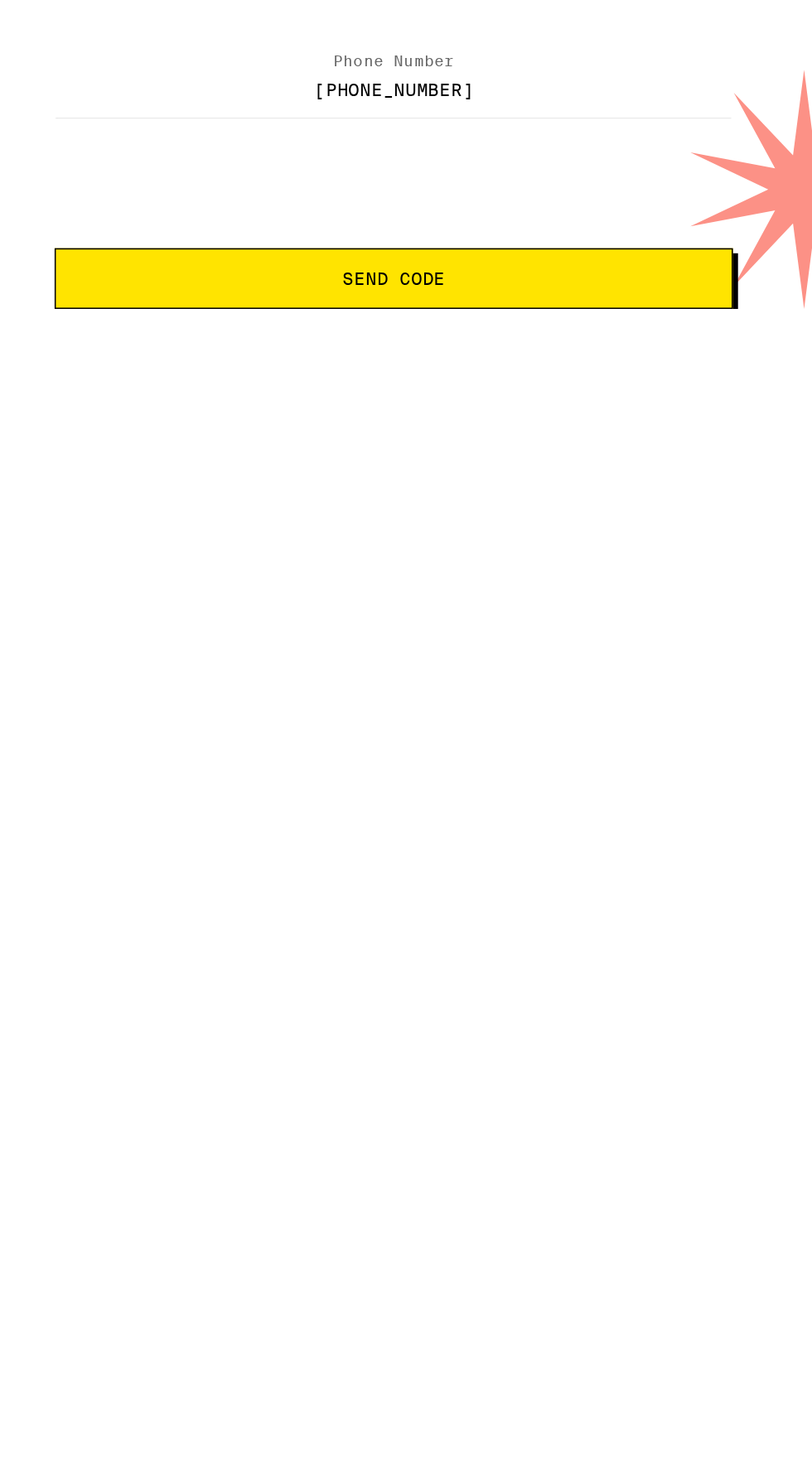
click at [496, 345] on span "Send Code" at bounding box center [406, 339] width 415 height 12
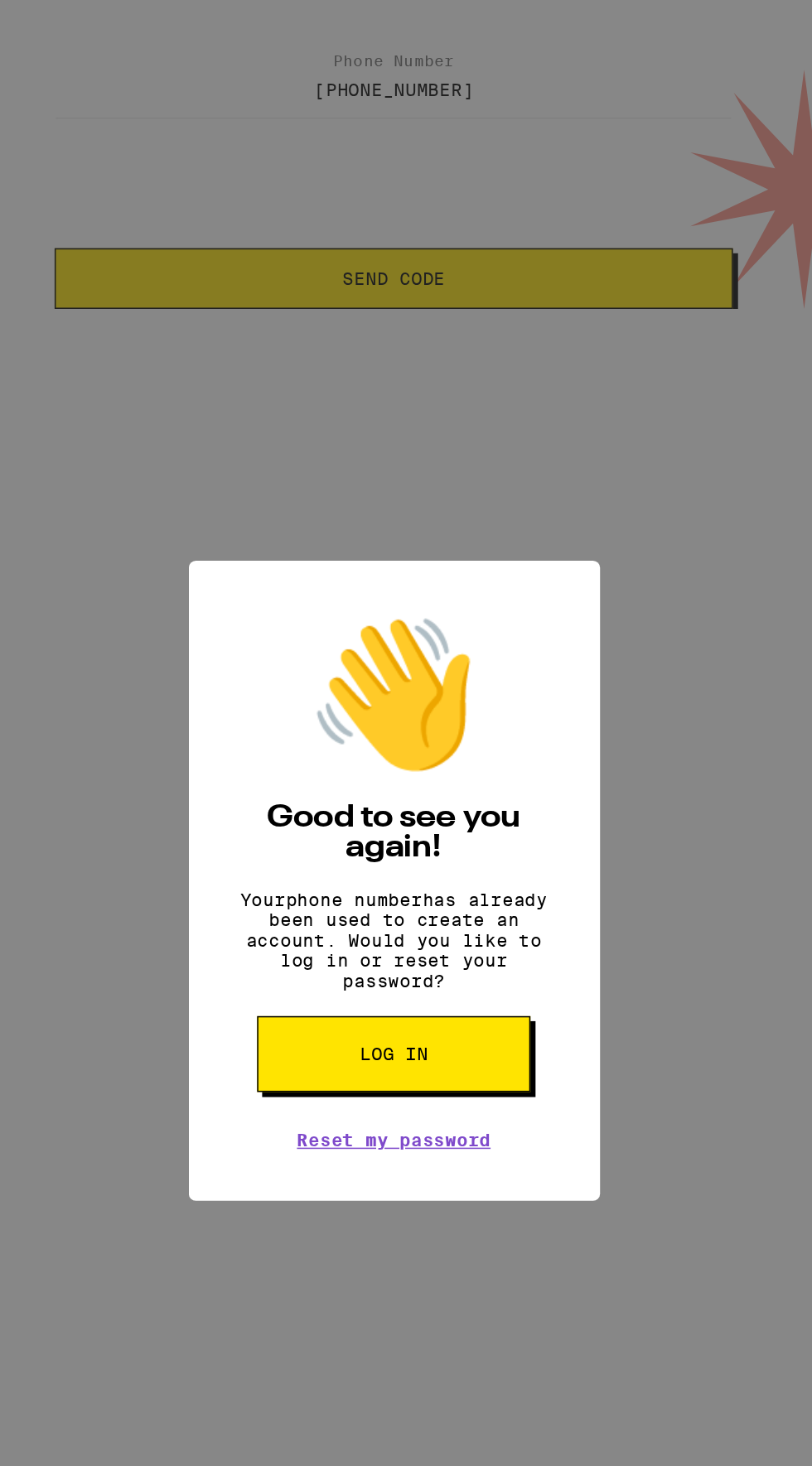
click at [598, 862] on div "👋 Good to see you again! Your phone number has already been used to create an a…" at bounding box center [406, 733] width 812 height 1466
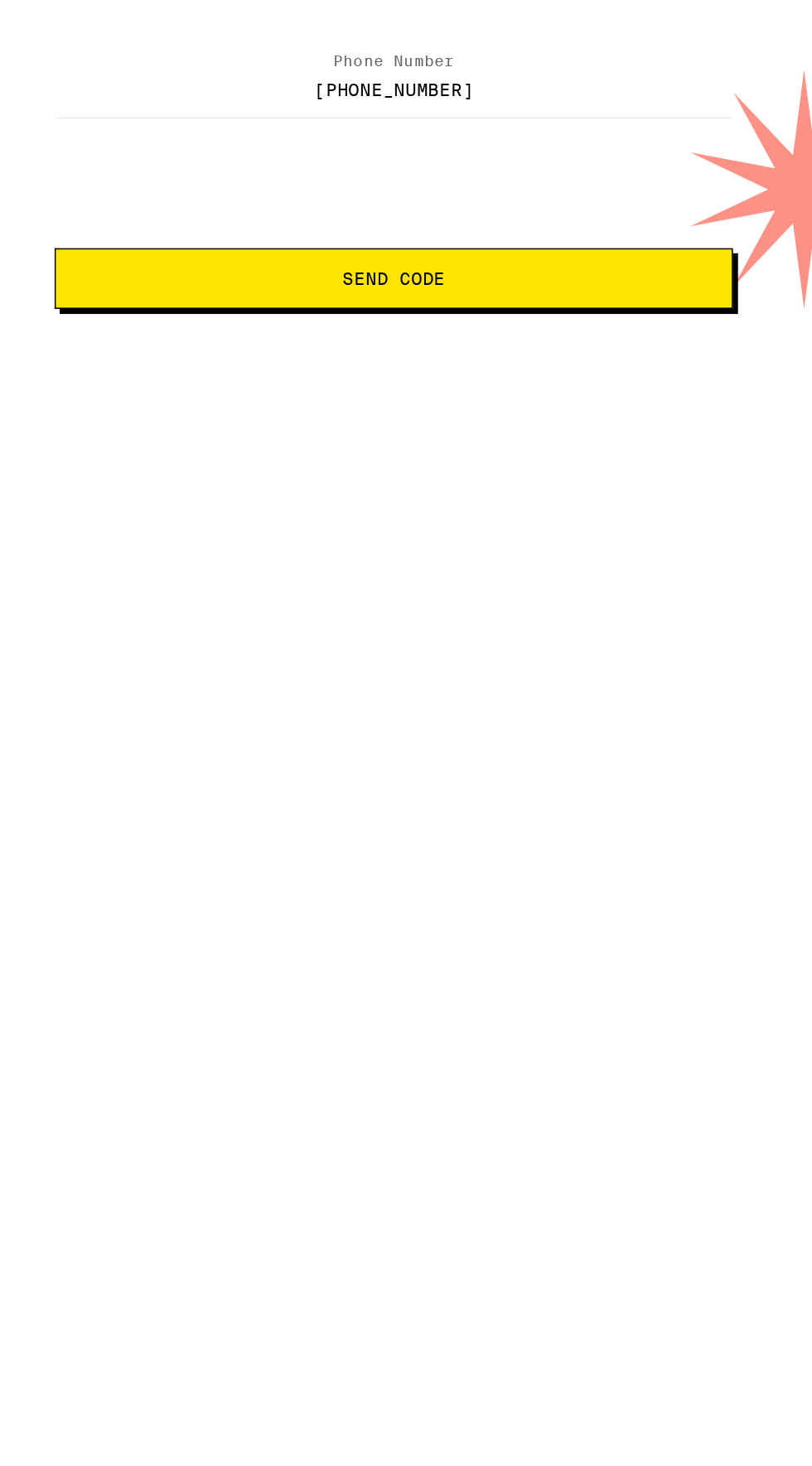
click at [608, 359] on html "Can we get your digits? We'll send a code to verify you Phone Number [PHONE_NUM…" at bounding box center [406, 179] width 812 height 359
click at [533, 161] on div "Can we get your digits? We'll send a code to verify you Phone Number [PHONE_NUM…" at bounding box center [406, 223] width 477 height 270
click at [535, 203] on input "[PHONE_NUMBER]" at bounding box center [406, 214] width 444 height 37
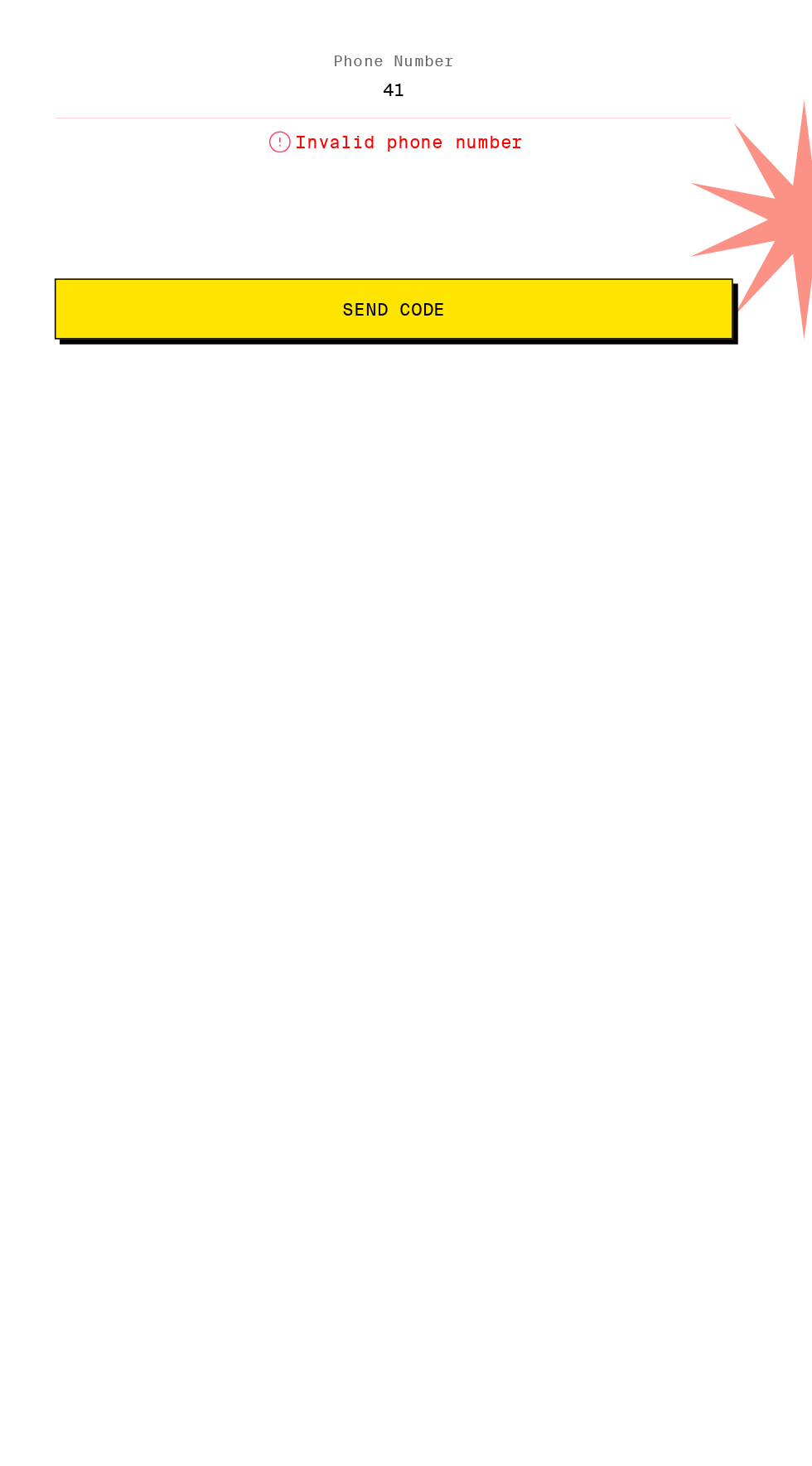
type input "4"
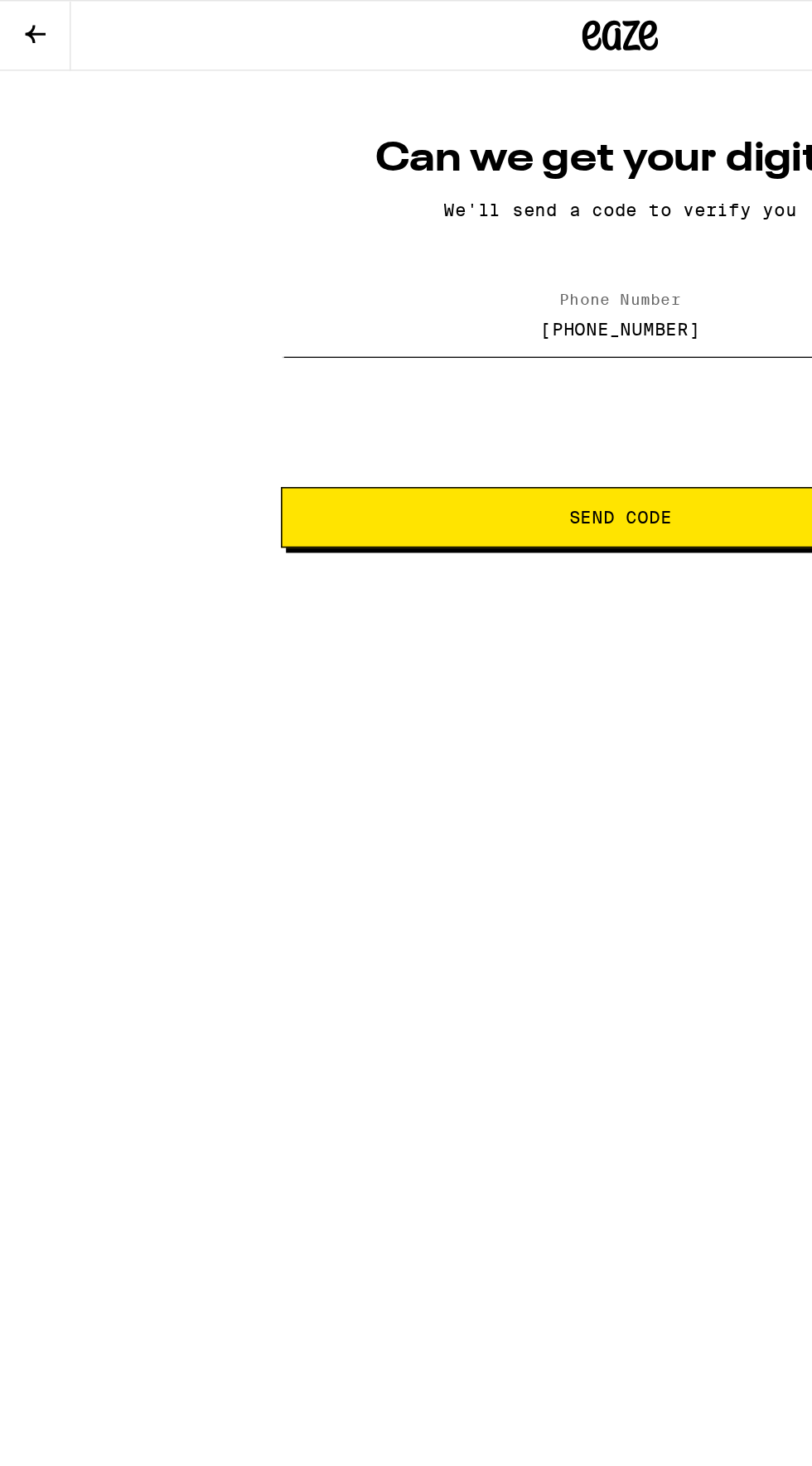
type input "[PHONE_NUMBER]"
click at [394, 279] on form "Phone Number [PHONE_NUMBER] Send Code" at bounding box center [406, 274] width 444 height 168
click at [459, 339] on span "Send Code" at bounding box center [406, 339] width 415 height 12
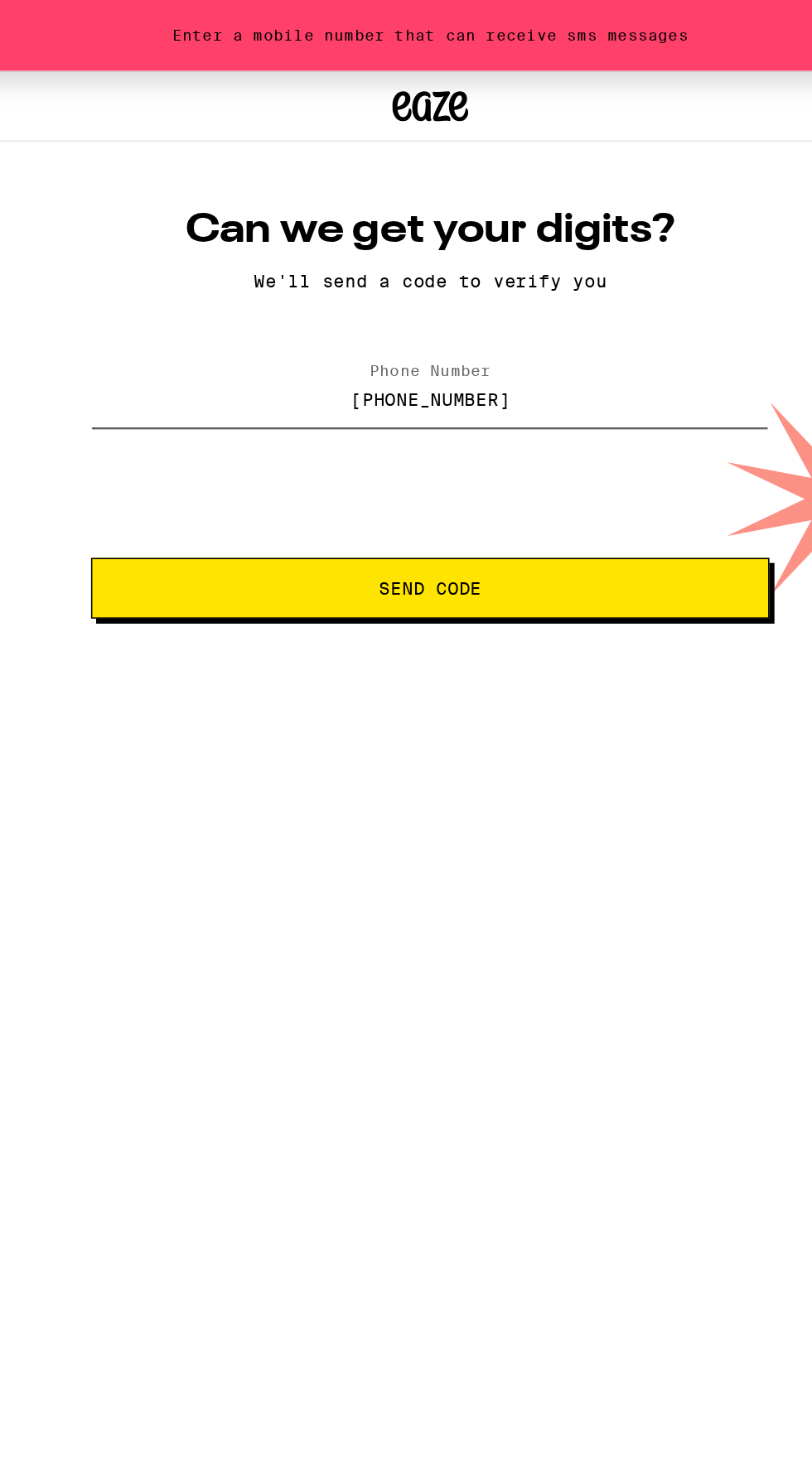
click at [512, 245] on input "[PHONE_NUMBER]" at bounding box center [406, 260] width 444 height 37
click at [562, 263] on input "[PHONE_NUMBER]" at bounding box center [406, 260] width 444 height 37
click at [528, 387] on span "Send Code" at bounding box center [406, 386] width 415 height 12
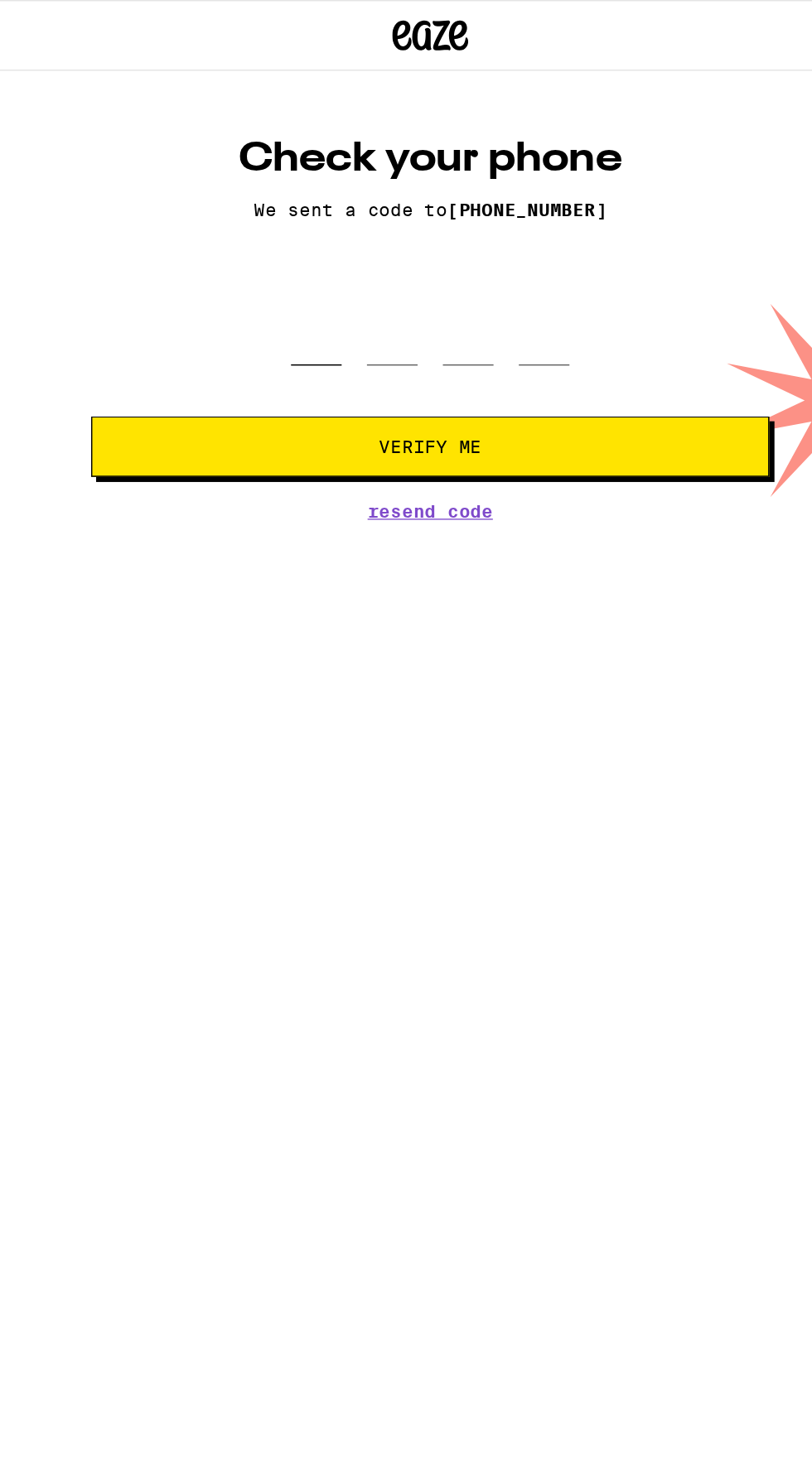
click at [343, 205] on input "tel" at bounding box center [331, 215] width 33 height 49
type input "8"
type input "0"
type input "7"
type input "9"
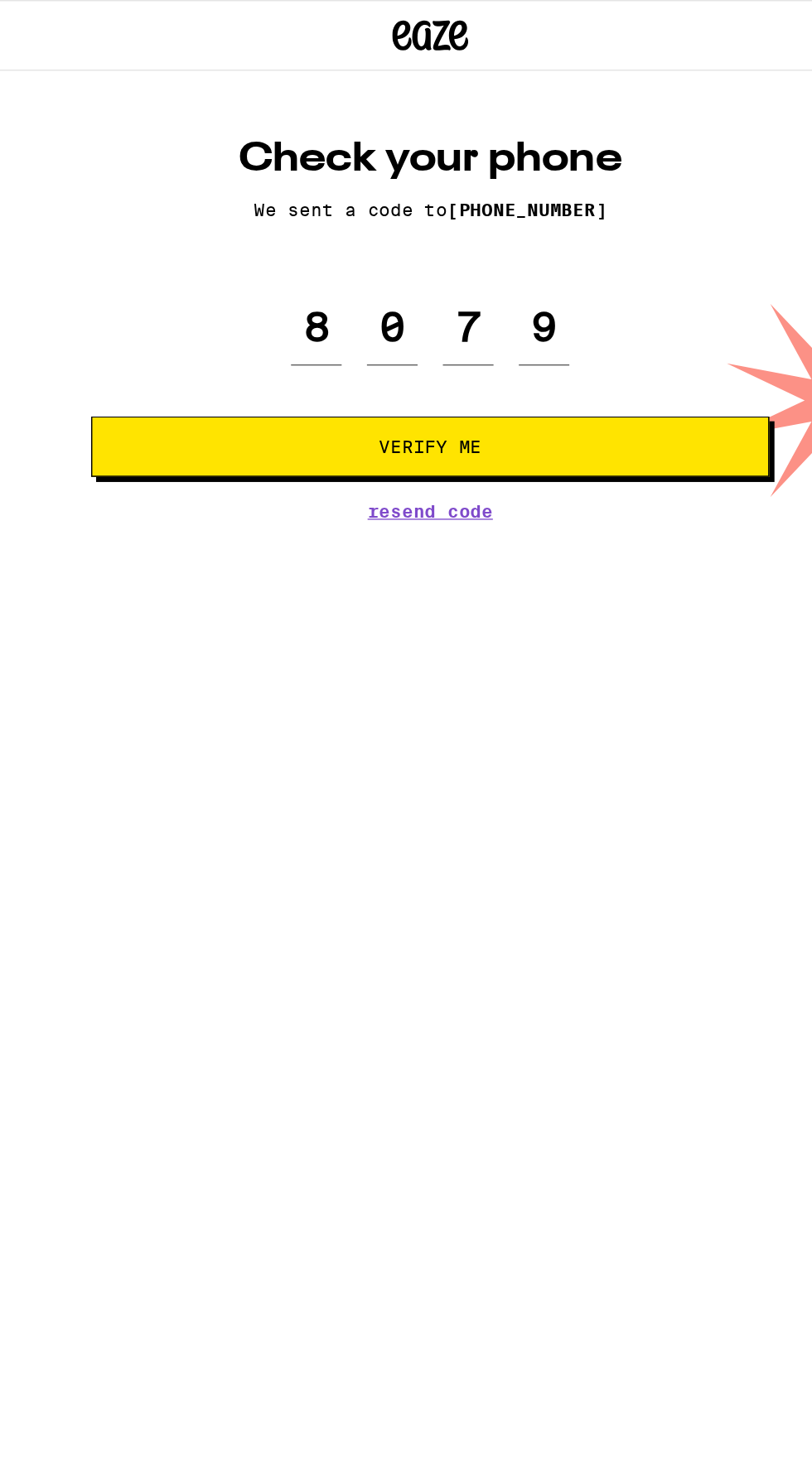
click at [573, 275] on button "Verify Me" at bounding box center [406, 292] width 444 height 40
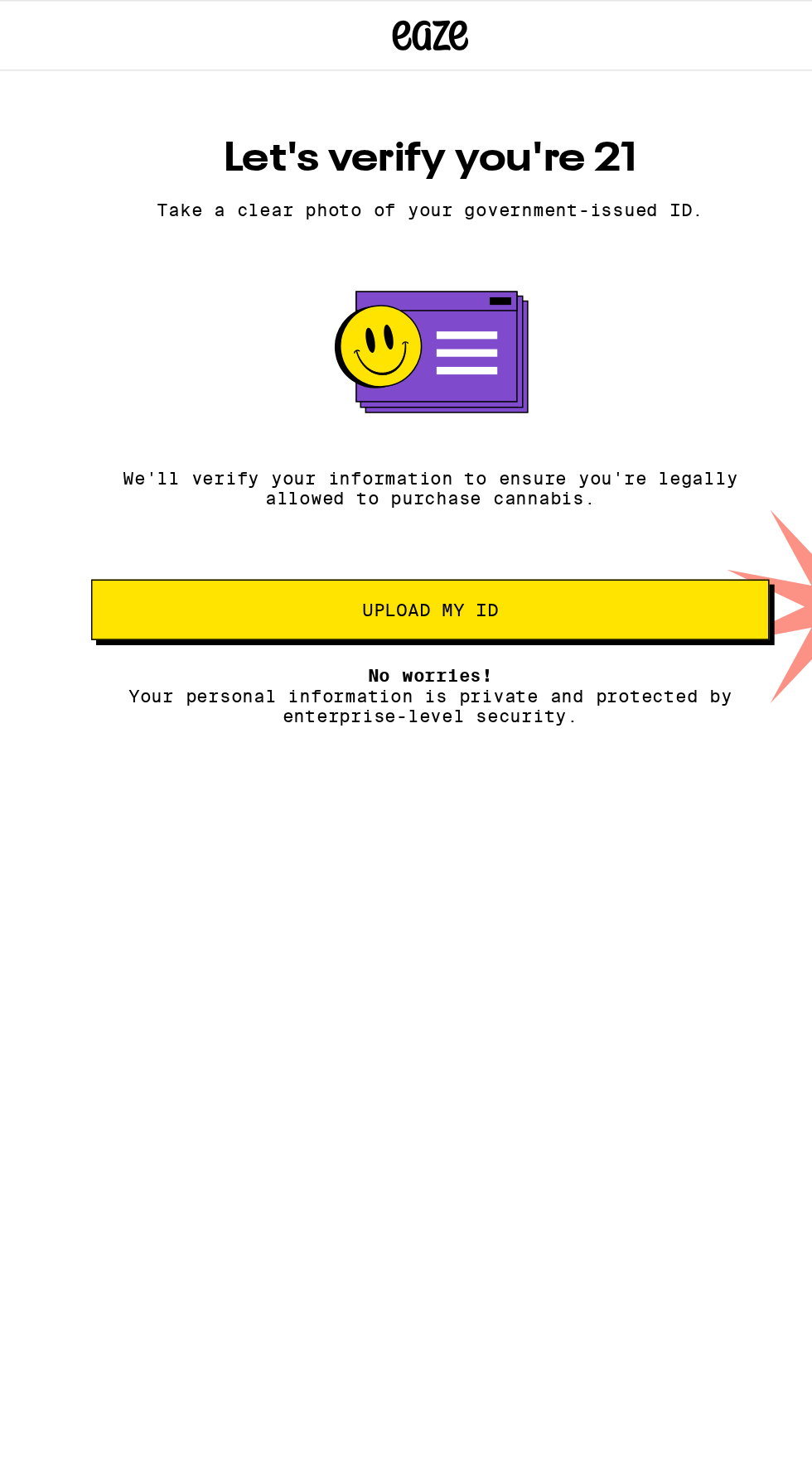
click at [587, 416] on button "Upload my ID" at bounding box center [406, 400] width 444 height 40
click at [549, 405] on span "Upload my ID" at bounding box center [406, 400] width 415 height 12
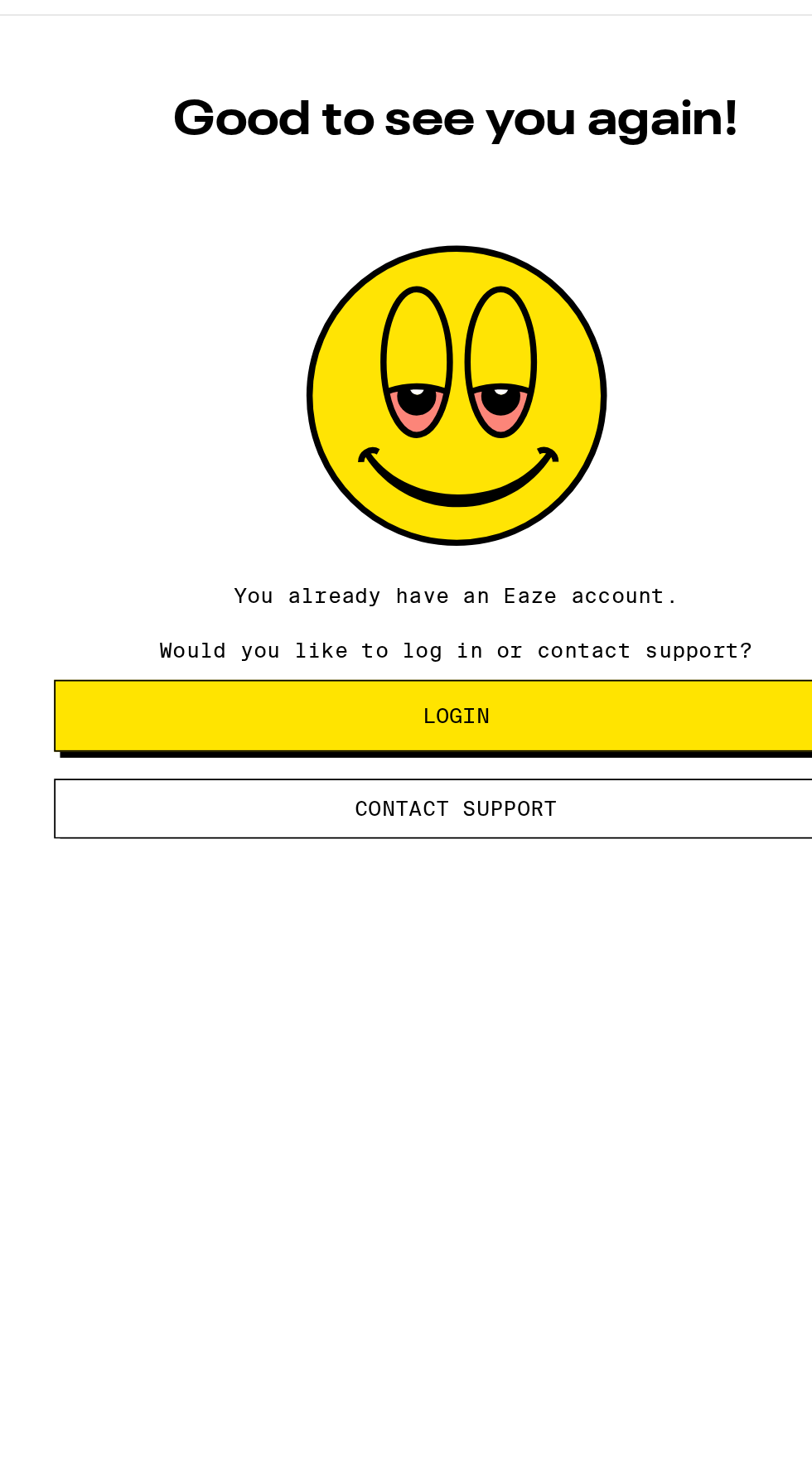
click at [531, 427] on button "Login" at bounding box center [406, 433] width 444 height 40
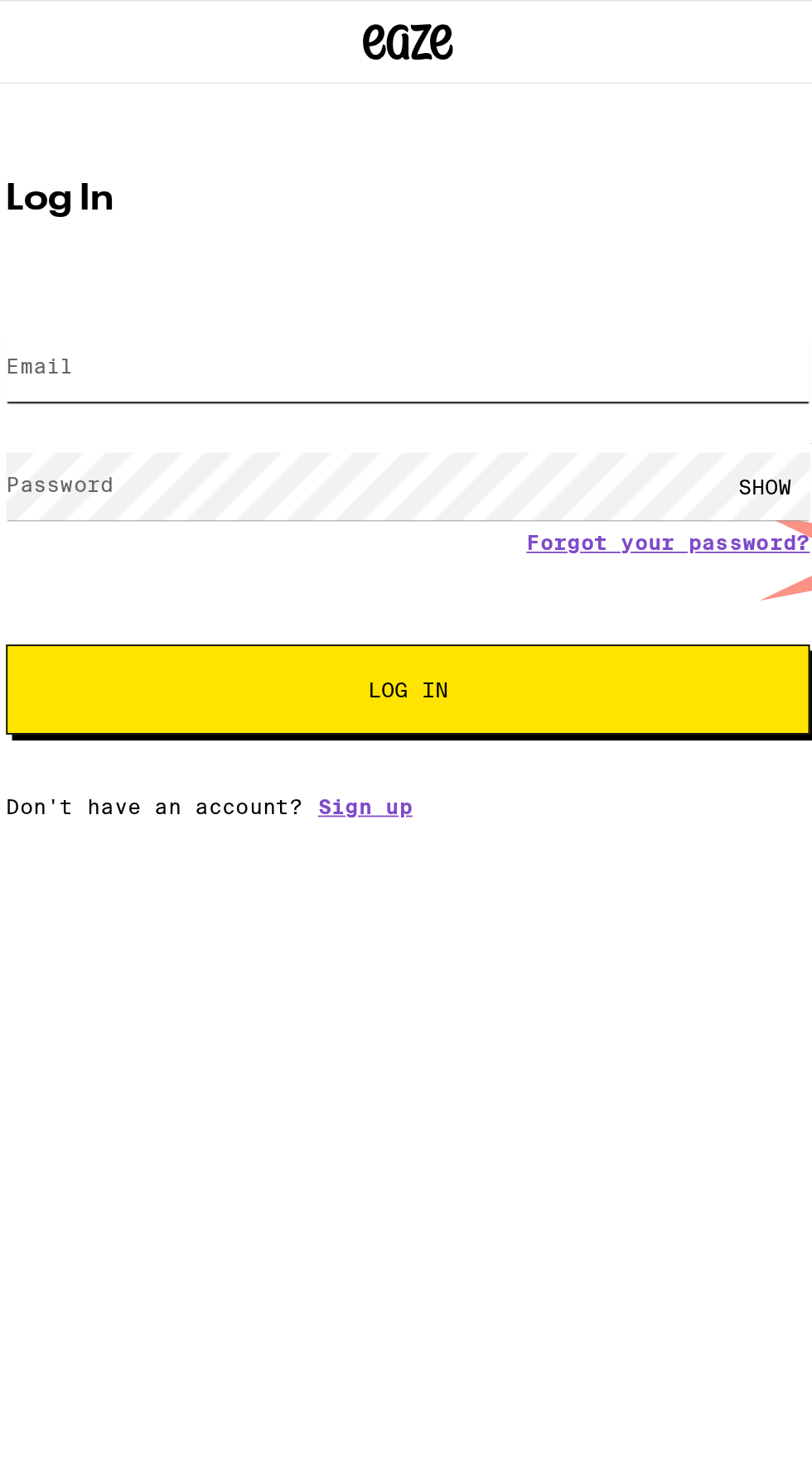
click at [500, 201] on input "Email" at bounding box center [406, 203] width 444 height 37
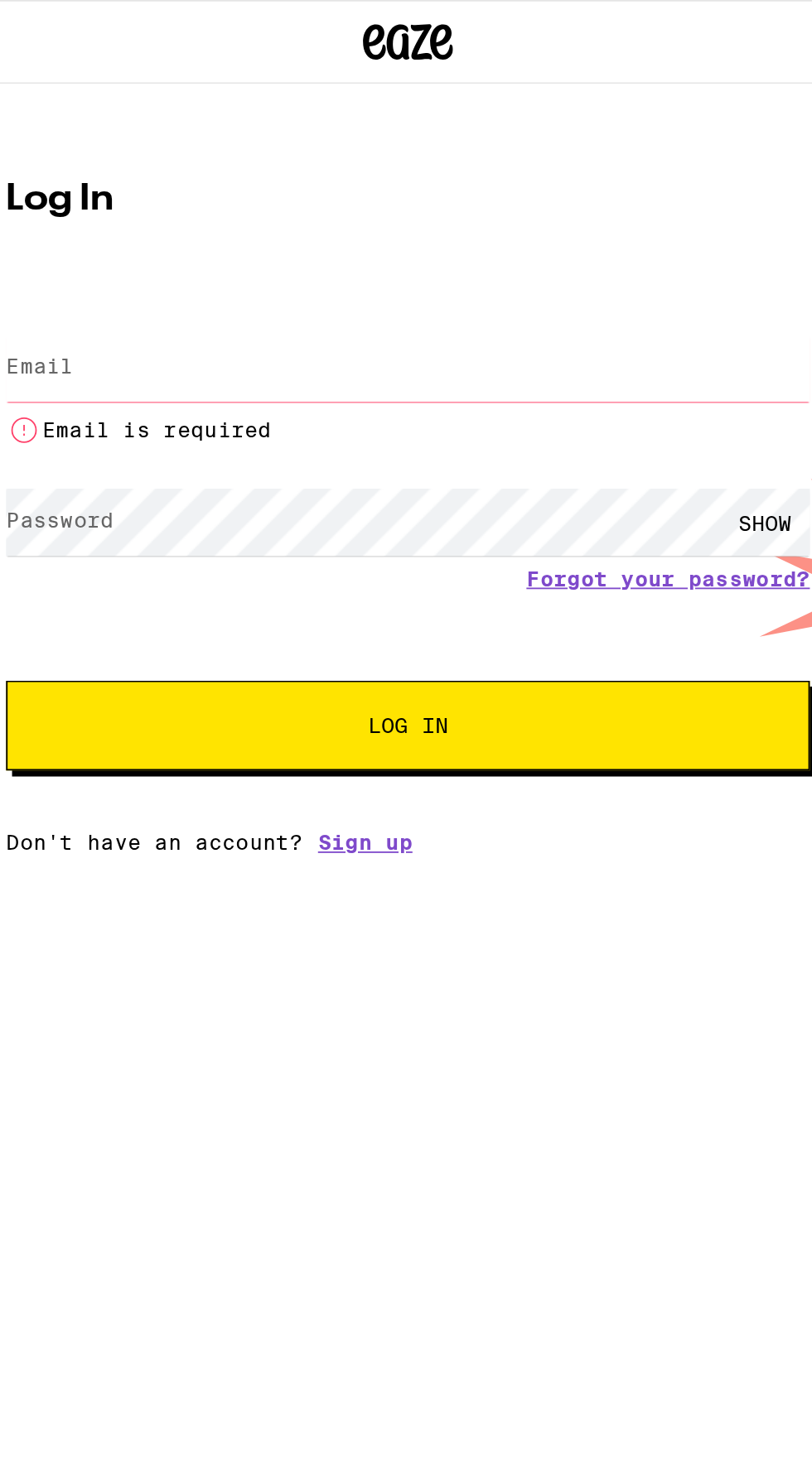
type input "[EMAIL_ADDRESS][DOMAIN_NAME]"
click at [184, 376] on button "Log In" at bounding box center [406, 401] width 444 height 50
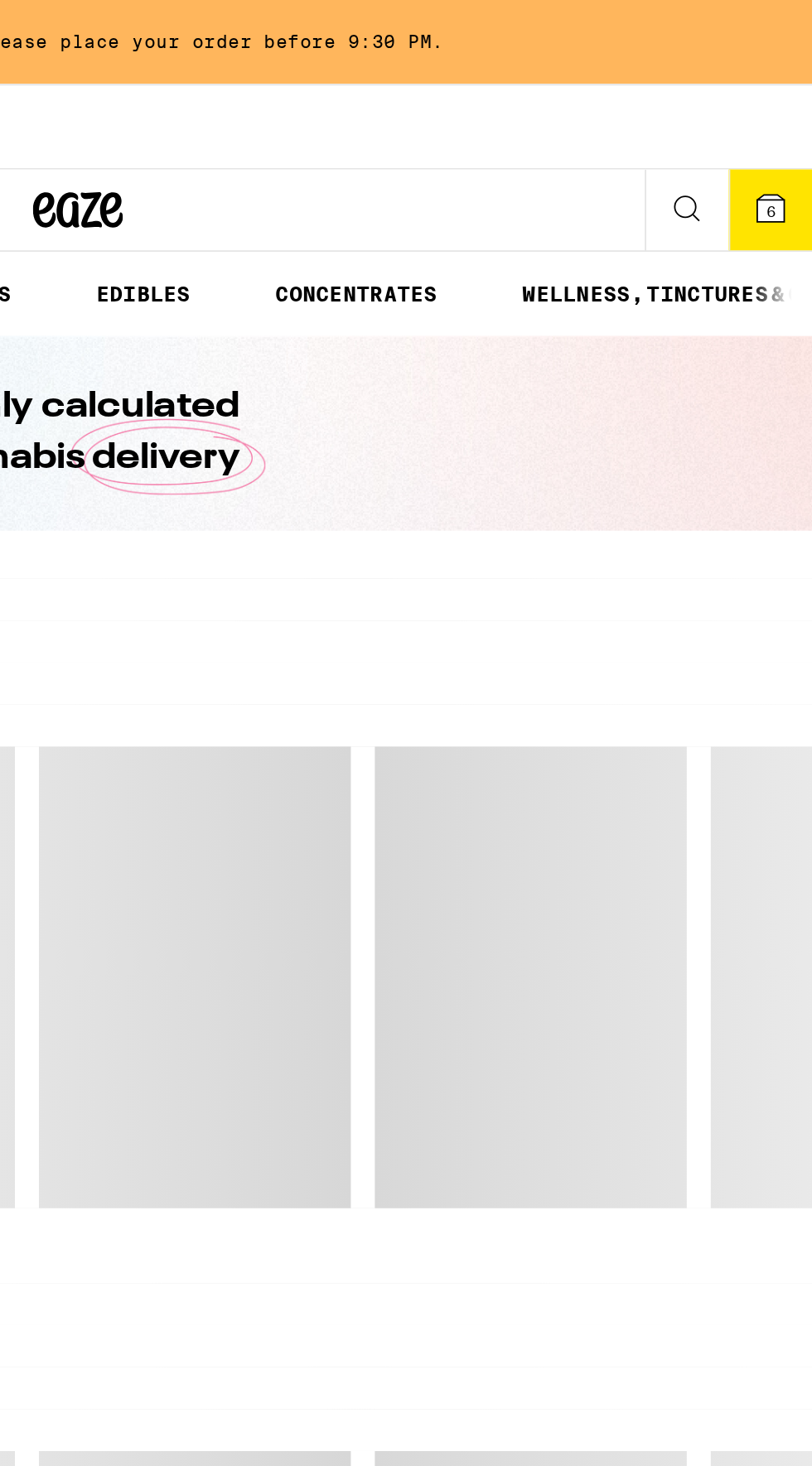
click at [792, 112] on icon at bounding box center [788, 114] width 15 height 15
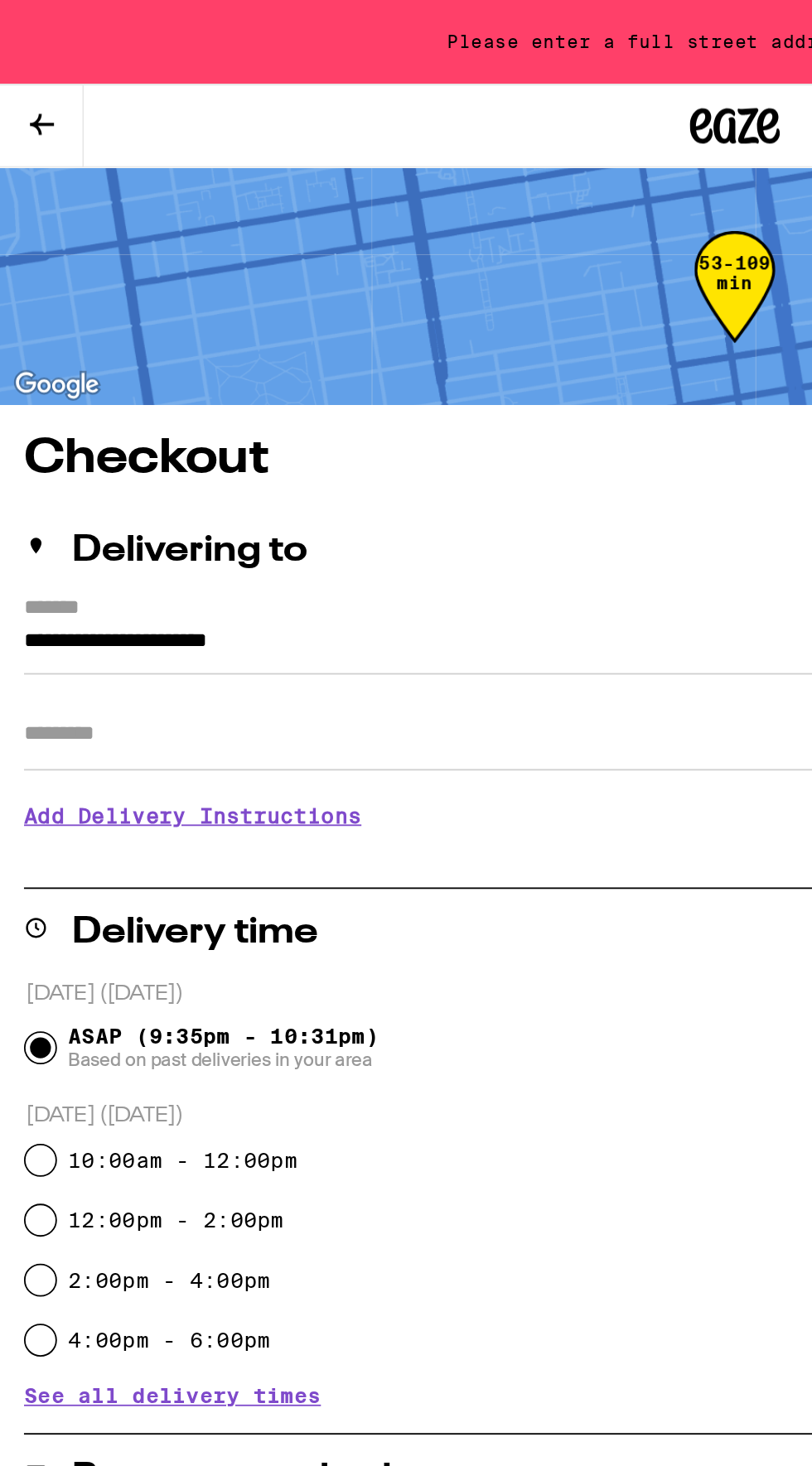
click at [146, 447] on h3 "Add Delivery Instructions" at bounding box center [406, 450] width 785 height 38
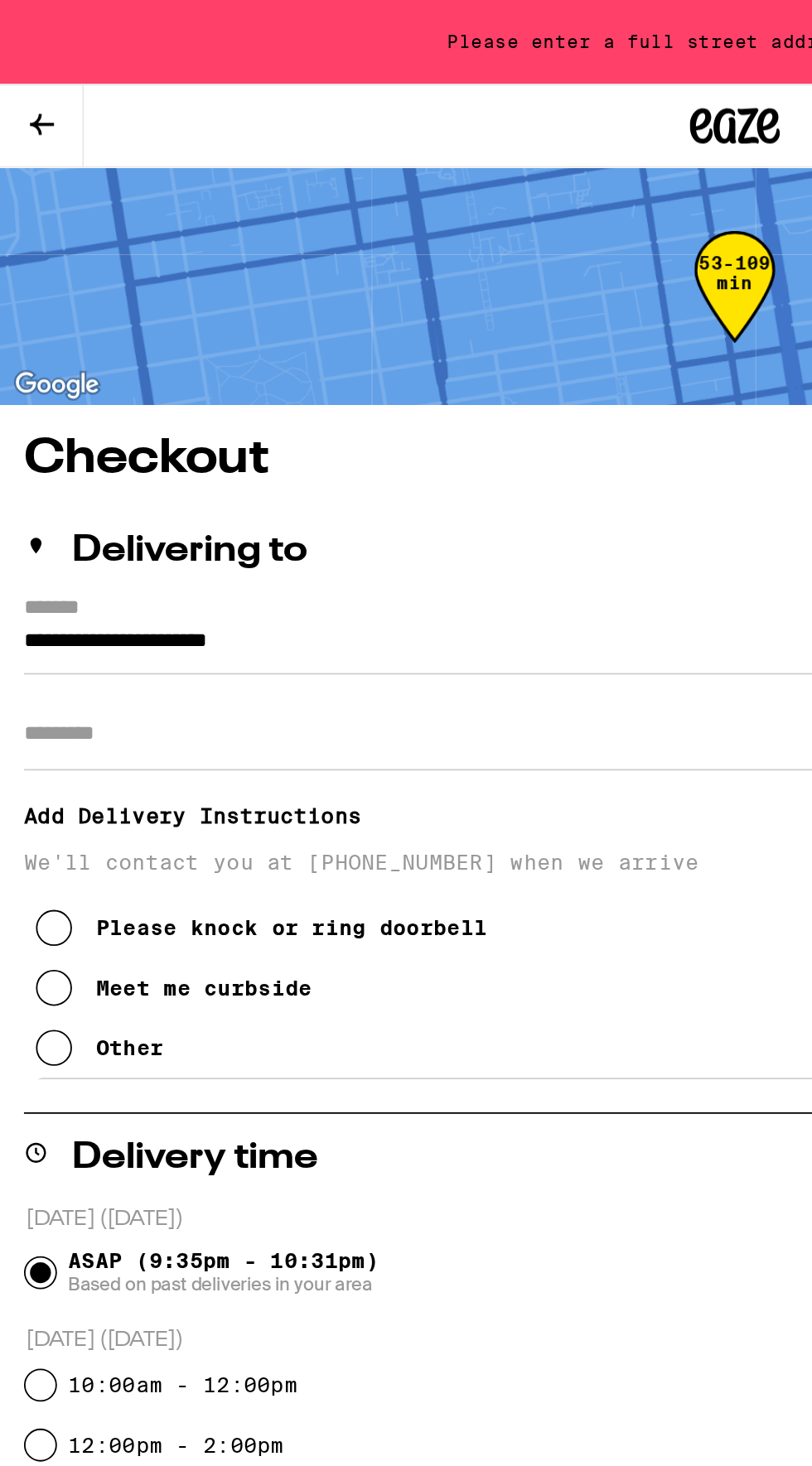
click at [39, 553] on icon at bounding box center [30, 546] width 20 height 20
click at [292, 354] on input "**********" at bounding box center [406, 359] width 785 height 28
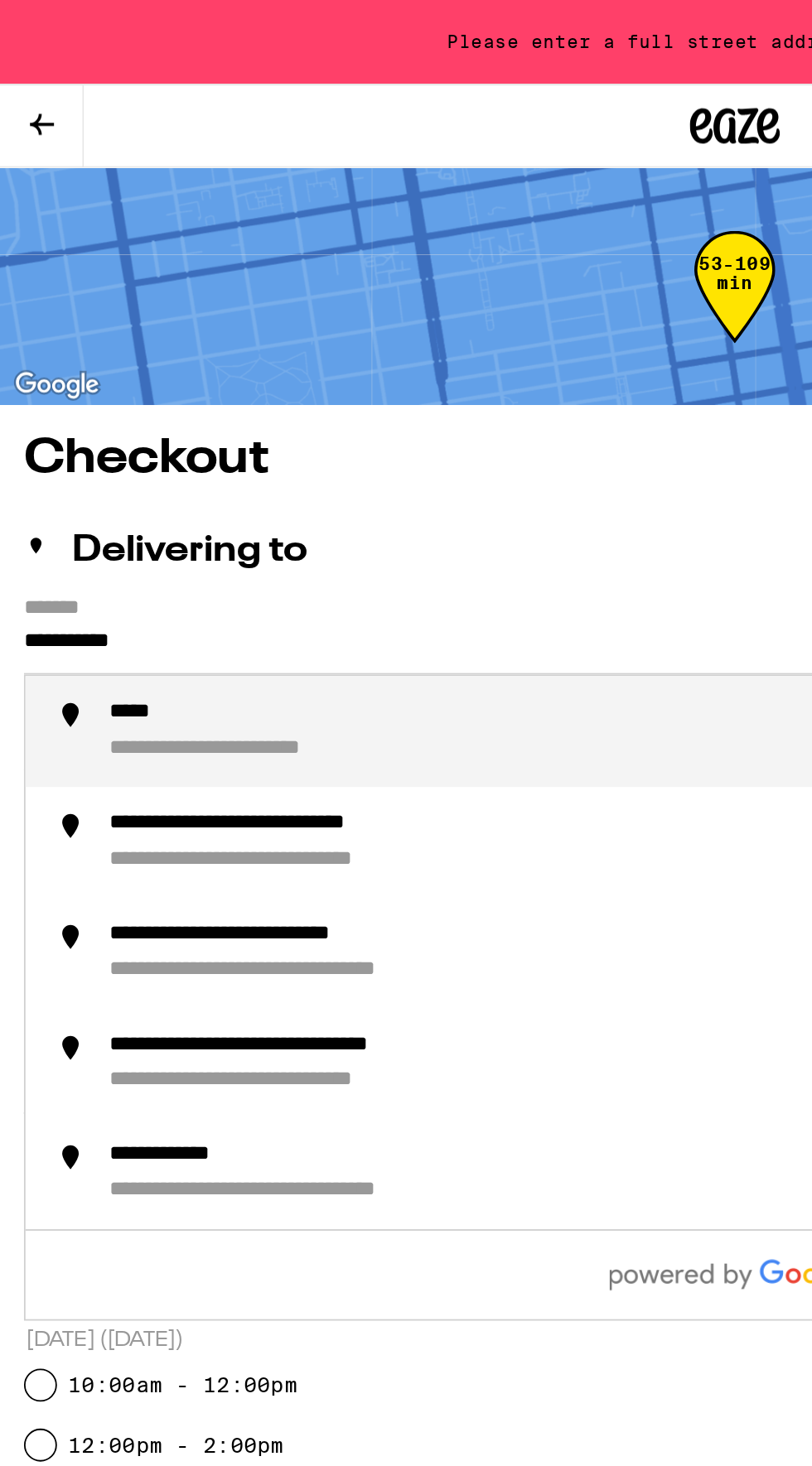
type input "******"
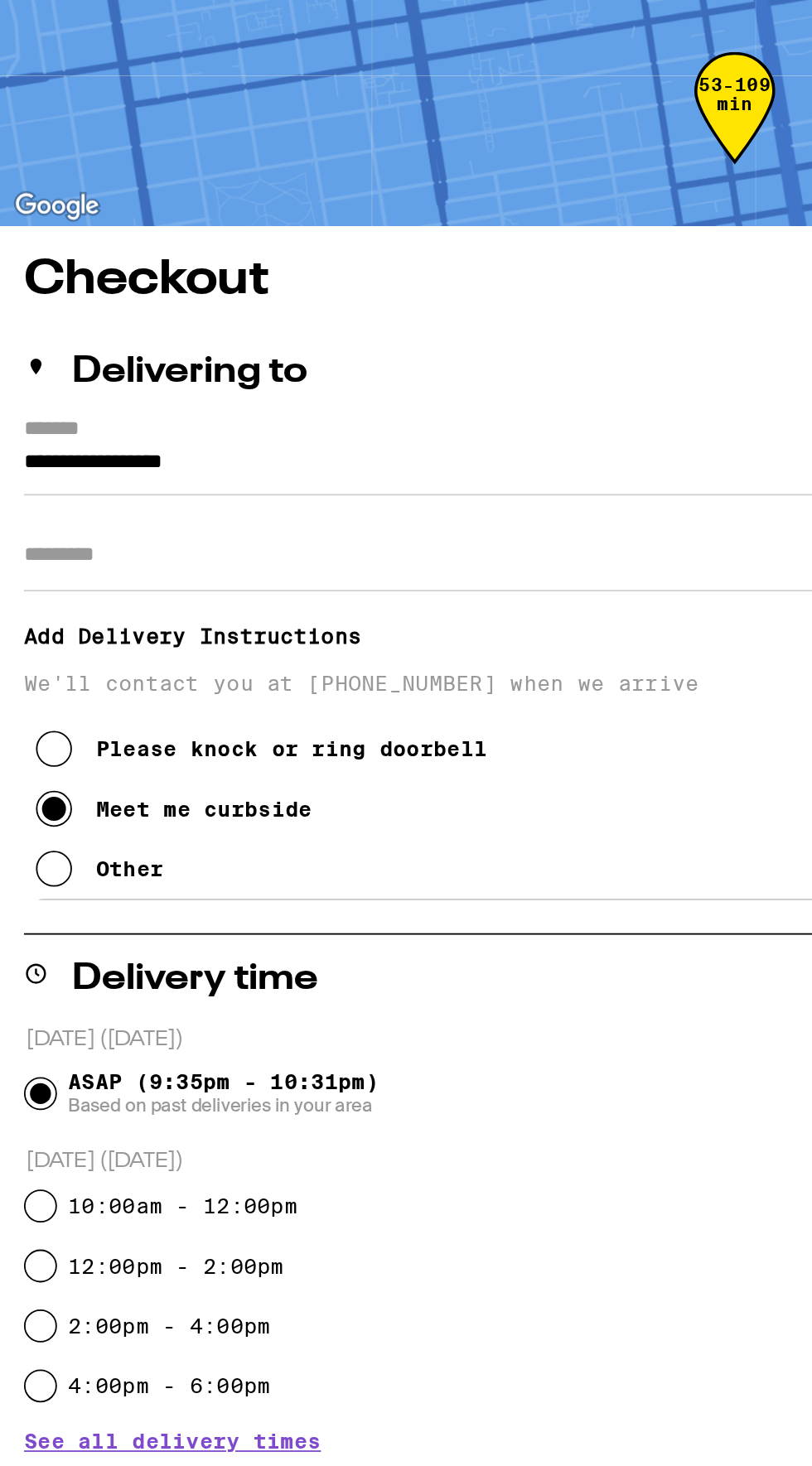
click at [293, 357] on input "**********" at bounding box center [406, 359] width 785 height 28
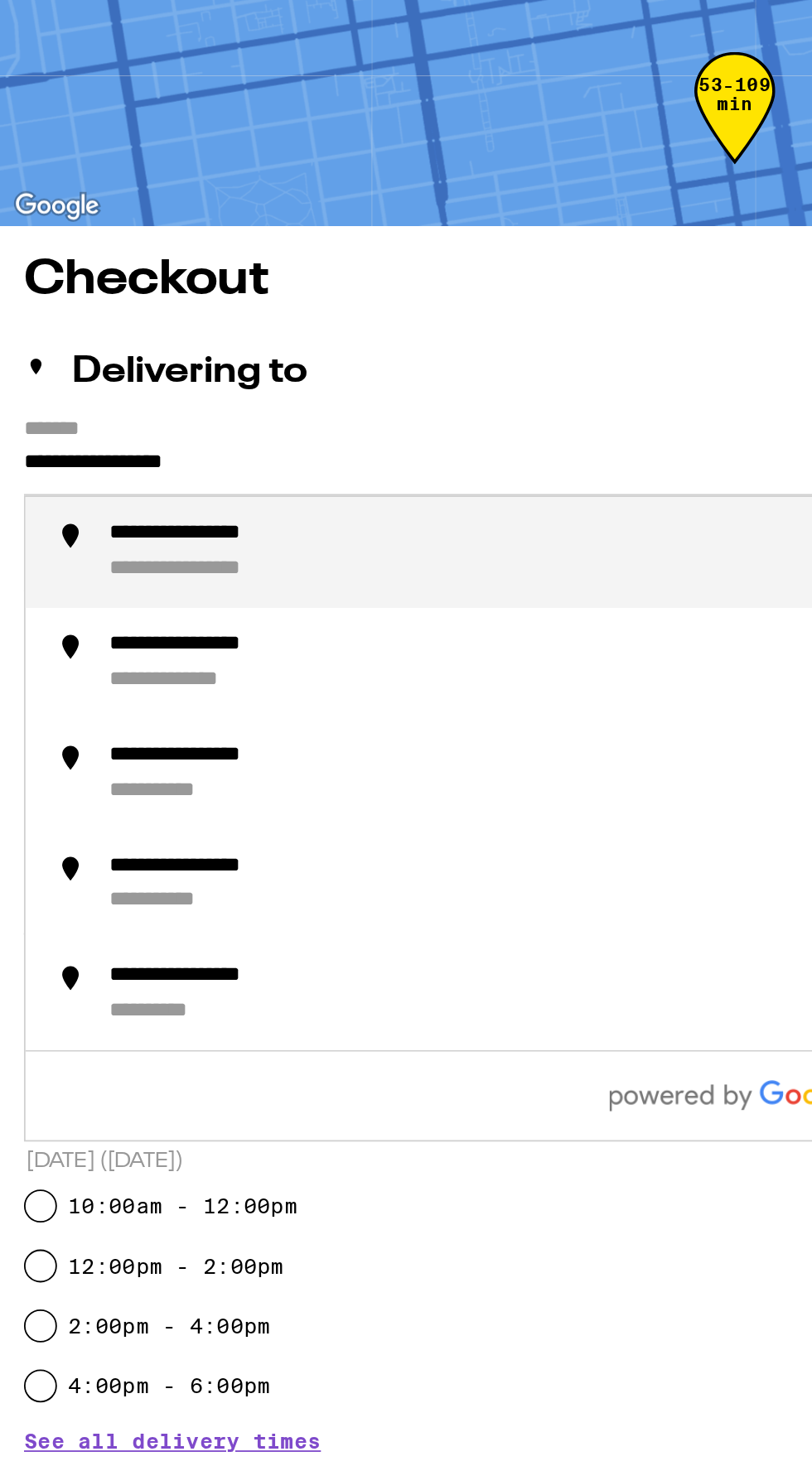
click at [281, 417] on div "**********" at bounding box center [422, 404] width 724 height 35
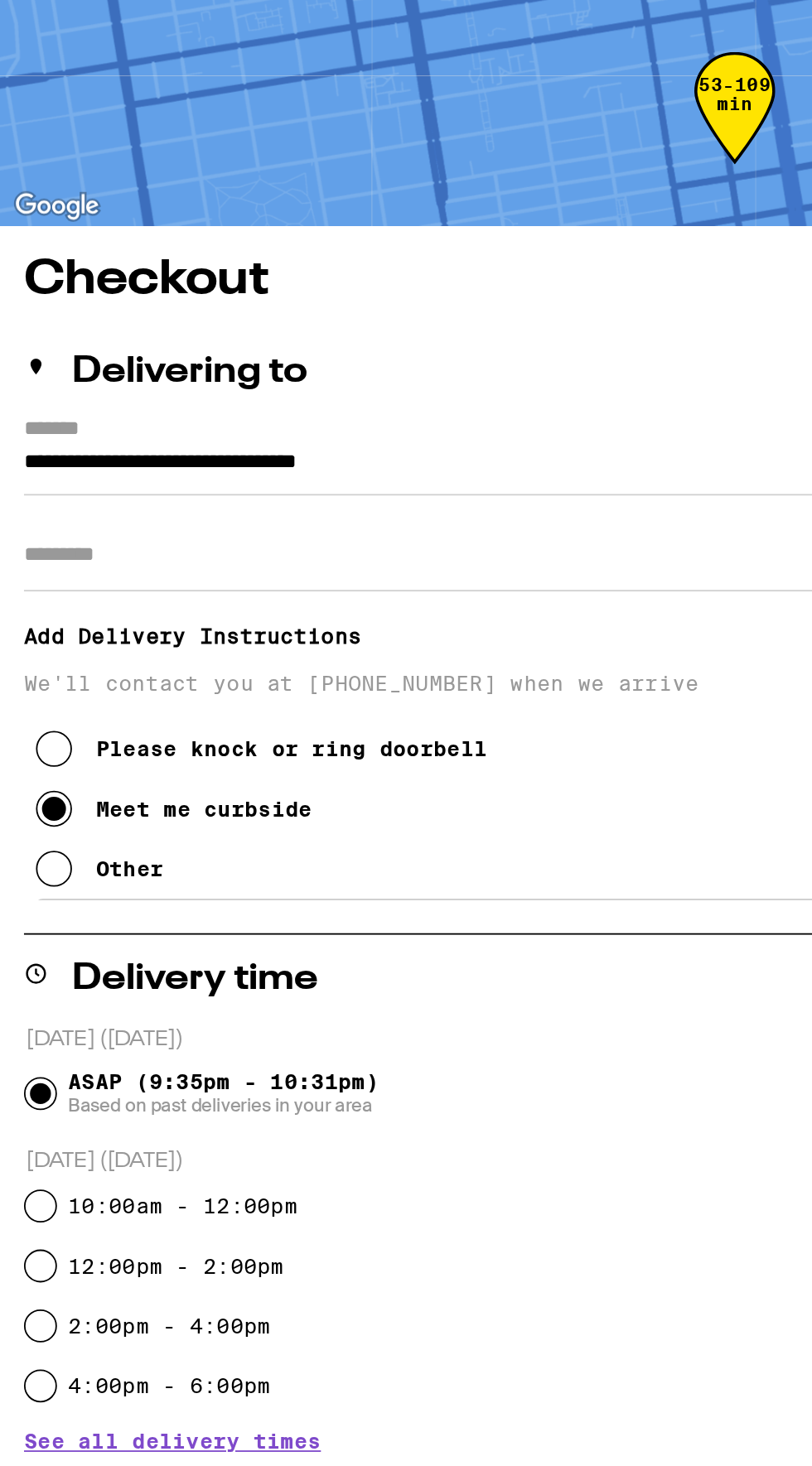
click at [351, 412] on input "Apt/Suite" at bounding box center [406, 406] width 785 height 40
type input "**********"
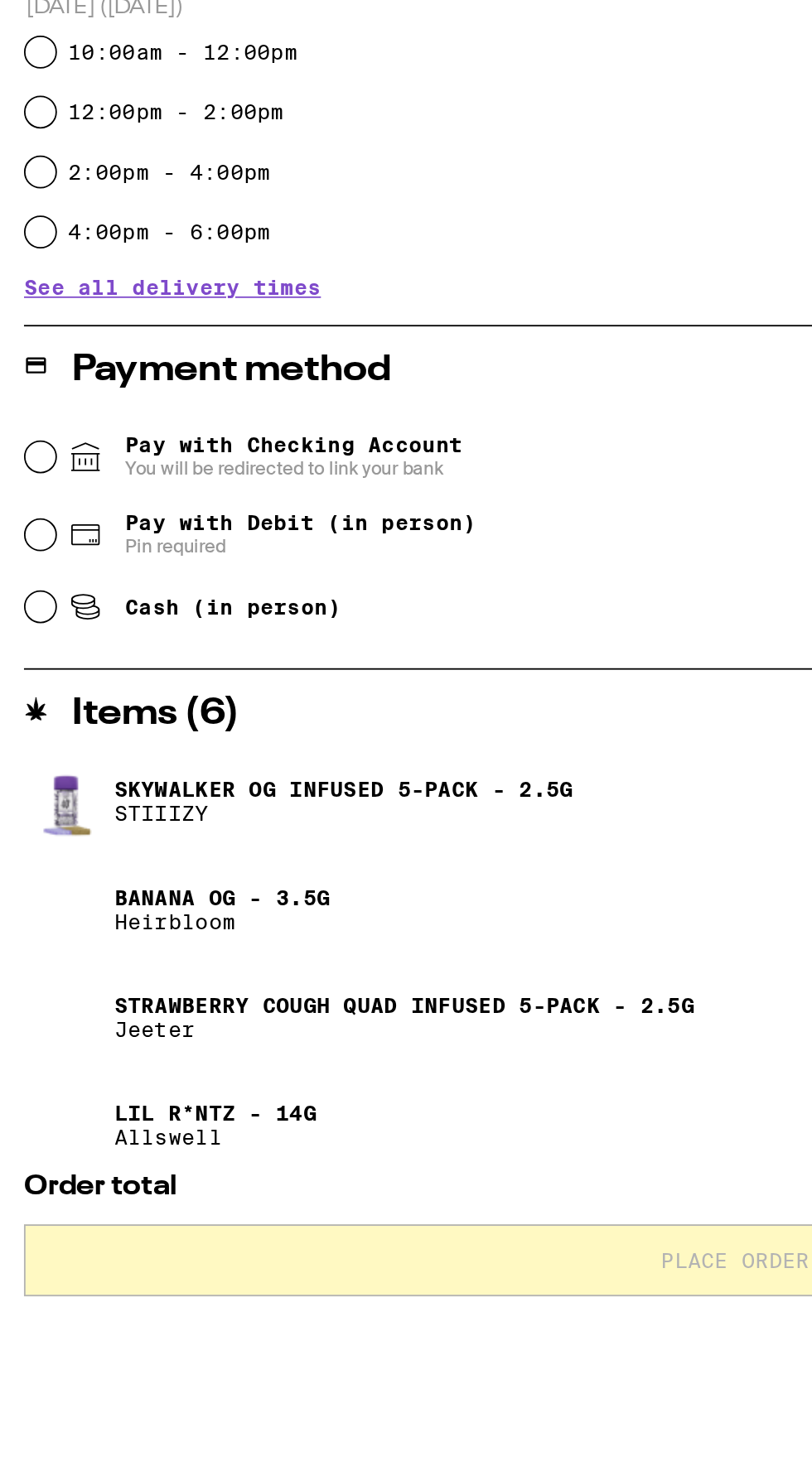
click at [38, 979] on icon at bounding box center [47, 989] width 20 height 20
click at [31, 981] on input "Pay with Checking Account You will be redirected to link your bank" at bounding box center [22, 989] width 17 height 17
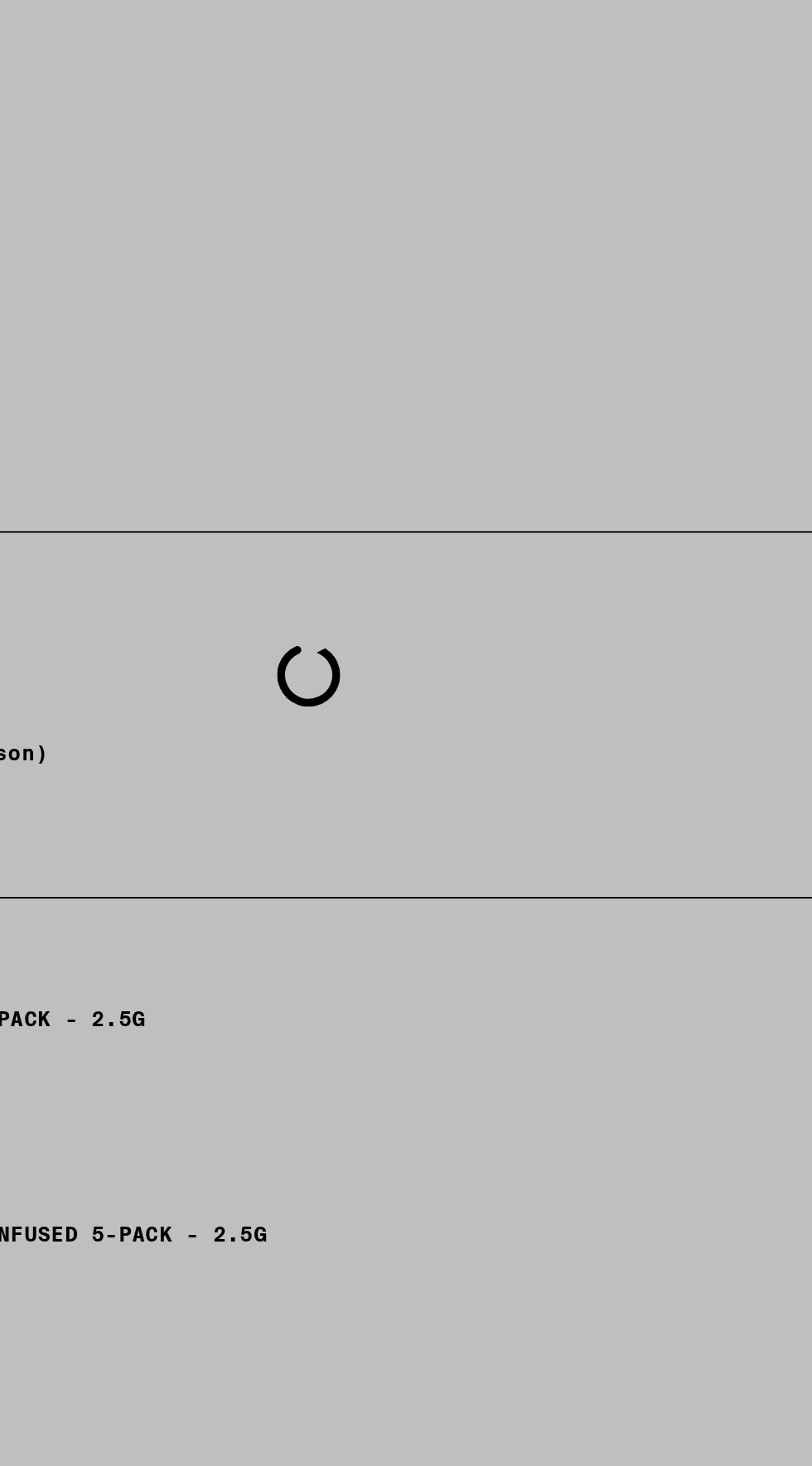
scroll to position [277, 0]
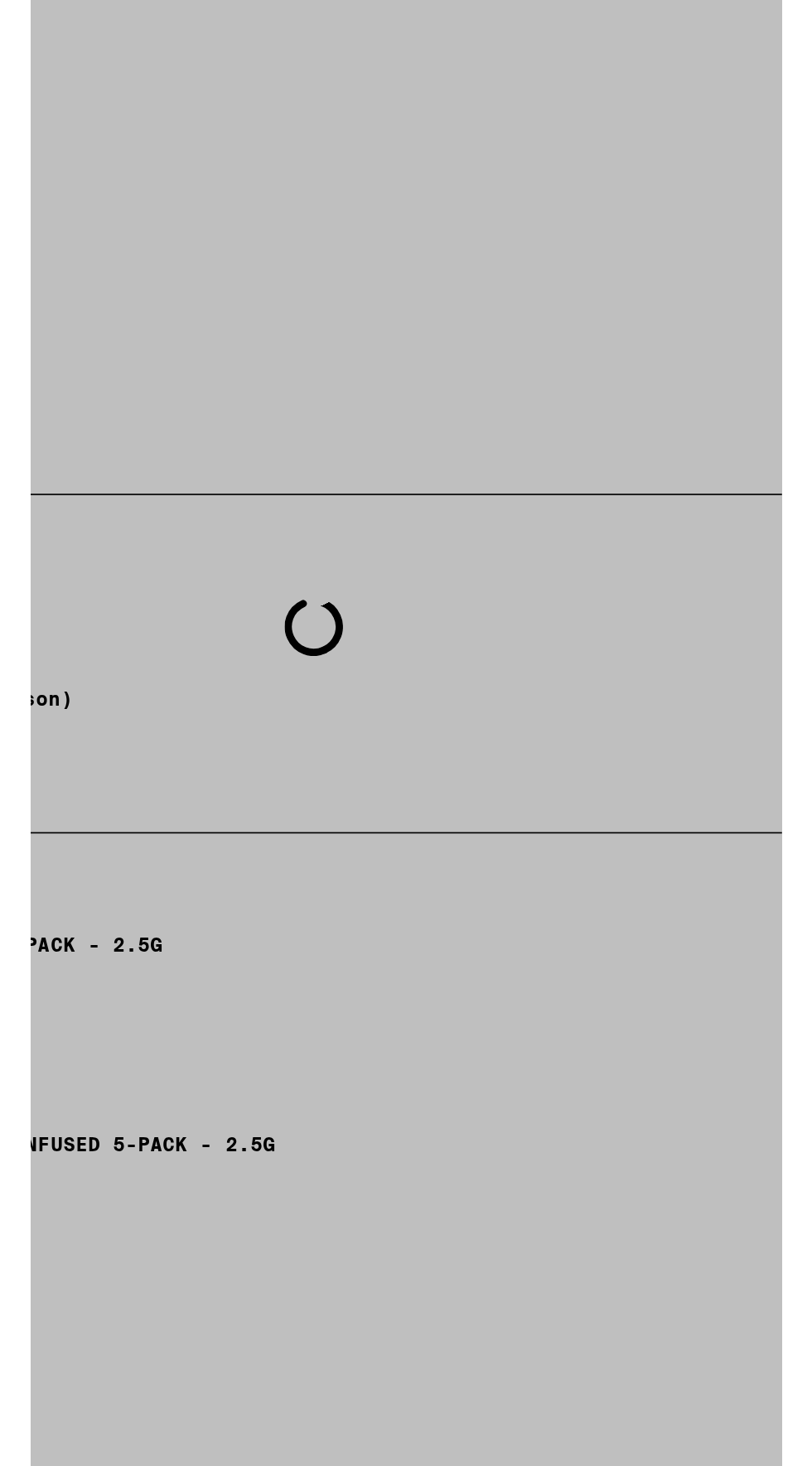
click at [309, 511] on div at bounding box center [406, 825] width 331 height 1485
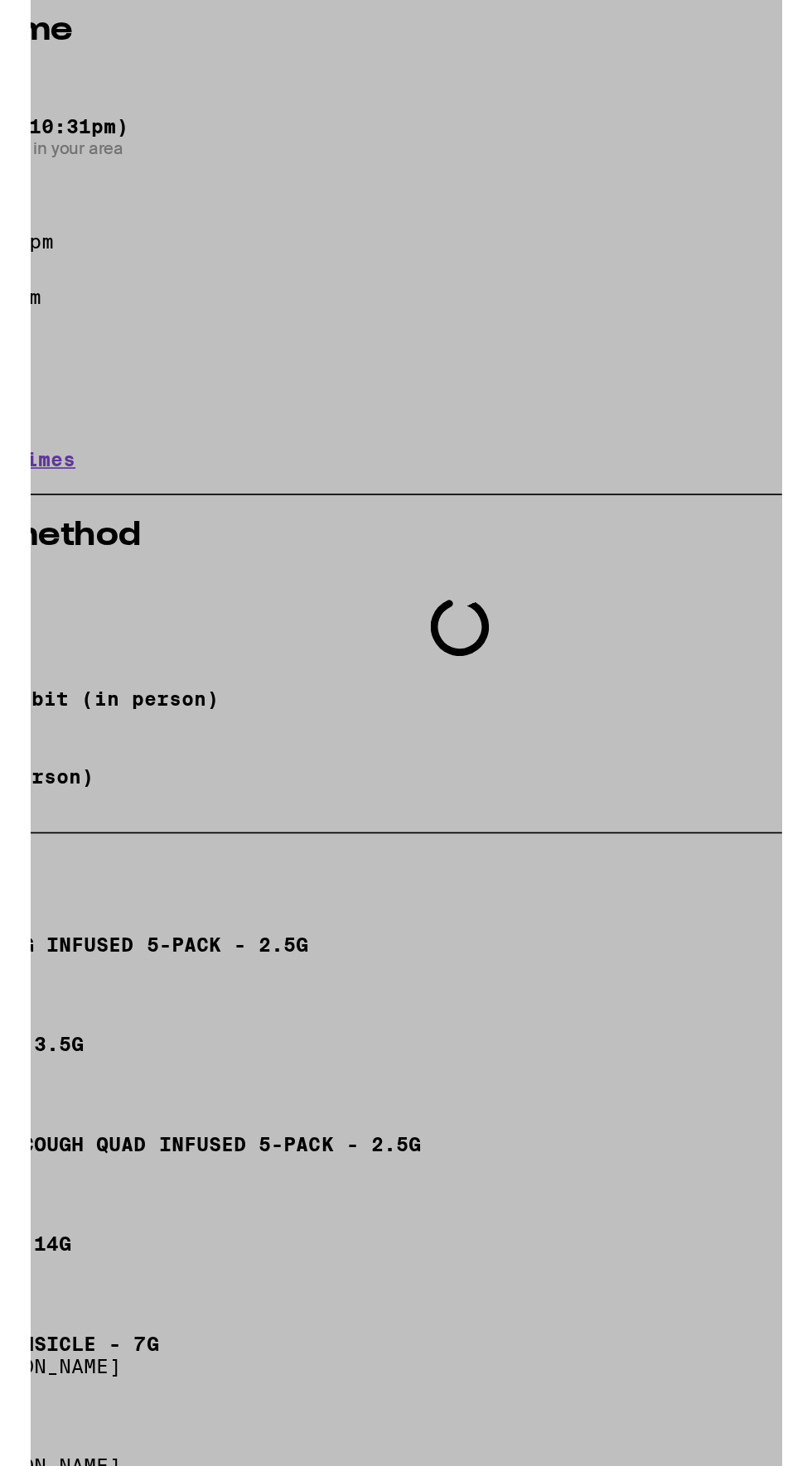
click at [270, 539] on div at bounding box center [406, 825] width 331 height 1485
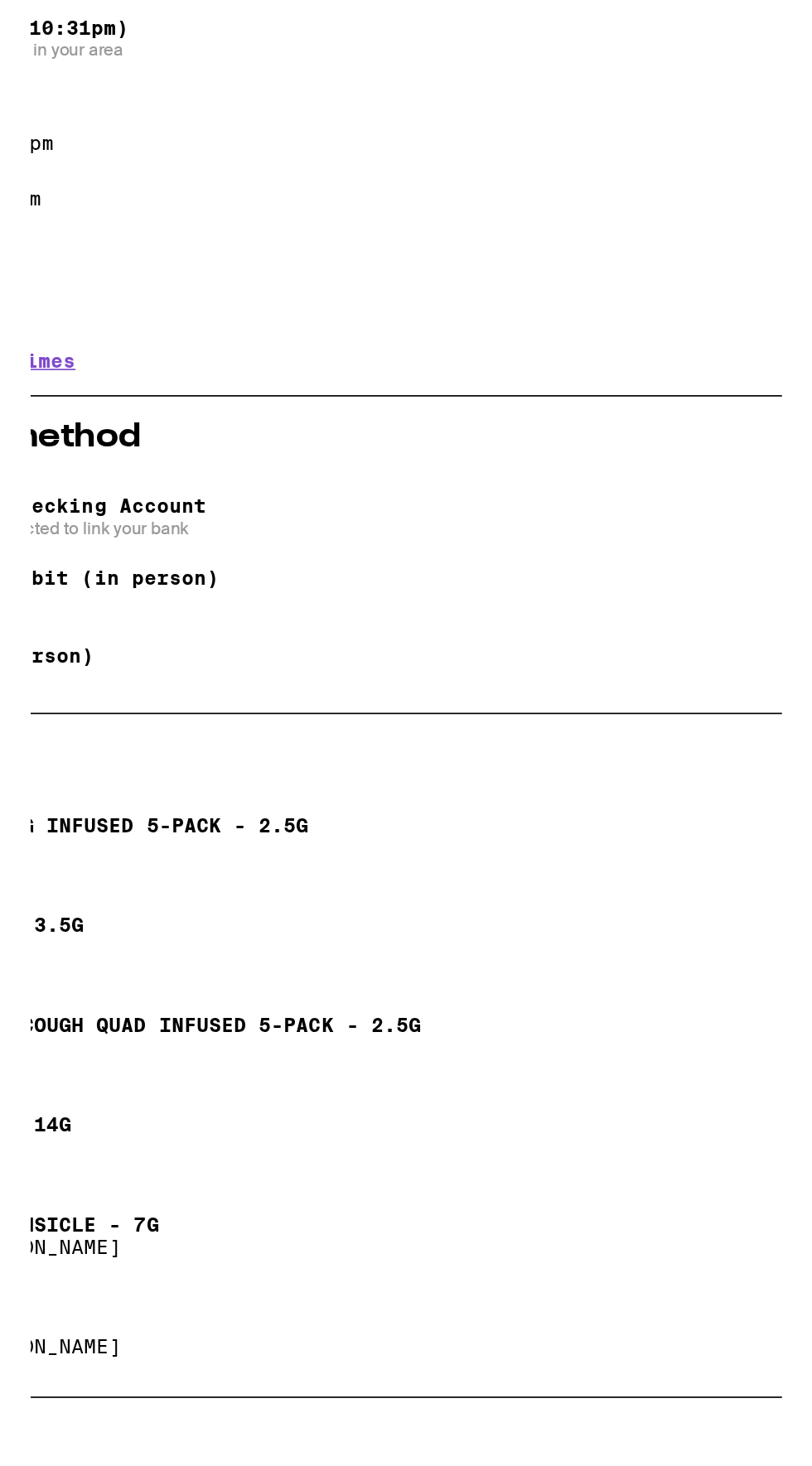
scroll to position [265, 0]
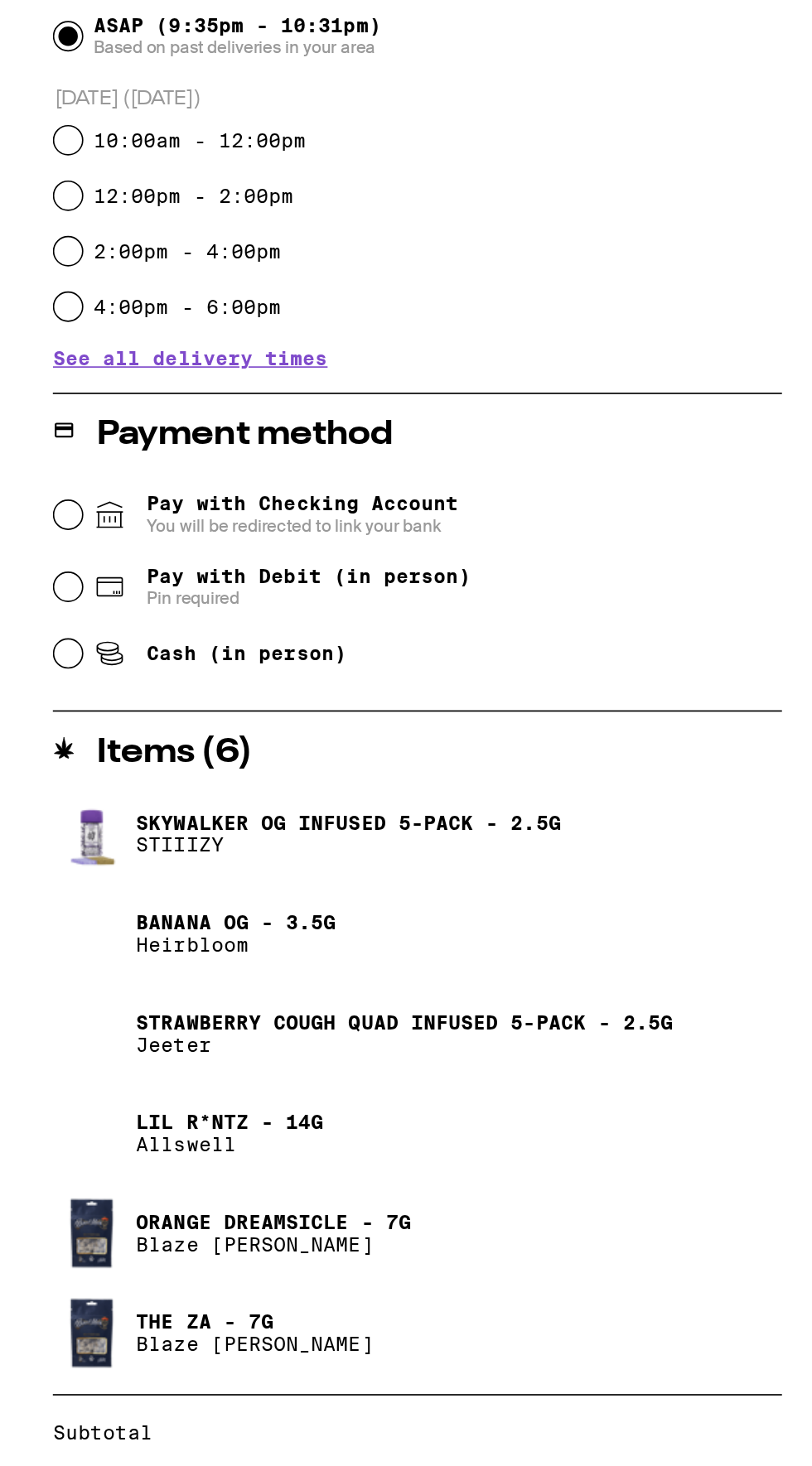
click at [40, 683] on h2 "Payment method" at bounding box center [127, 678] width 176 height 20
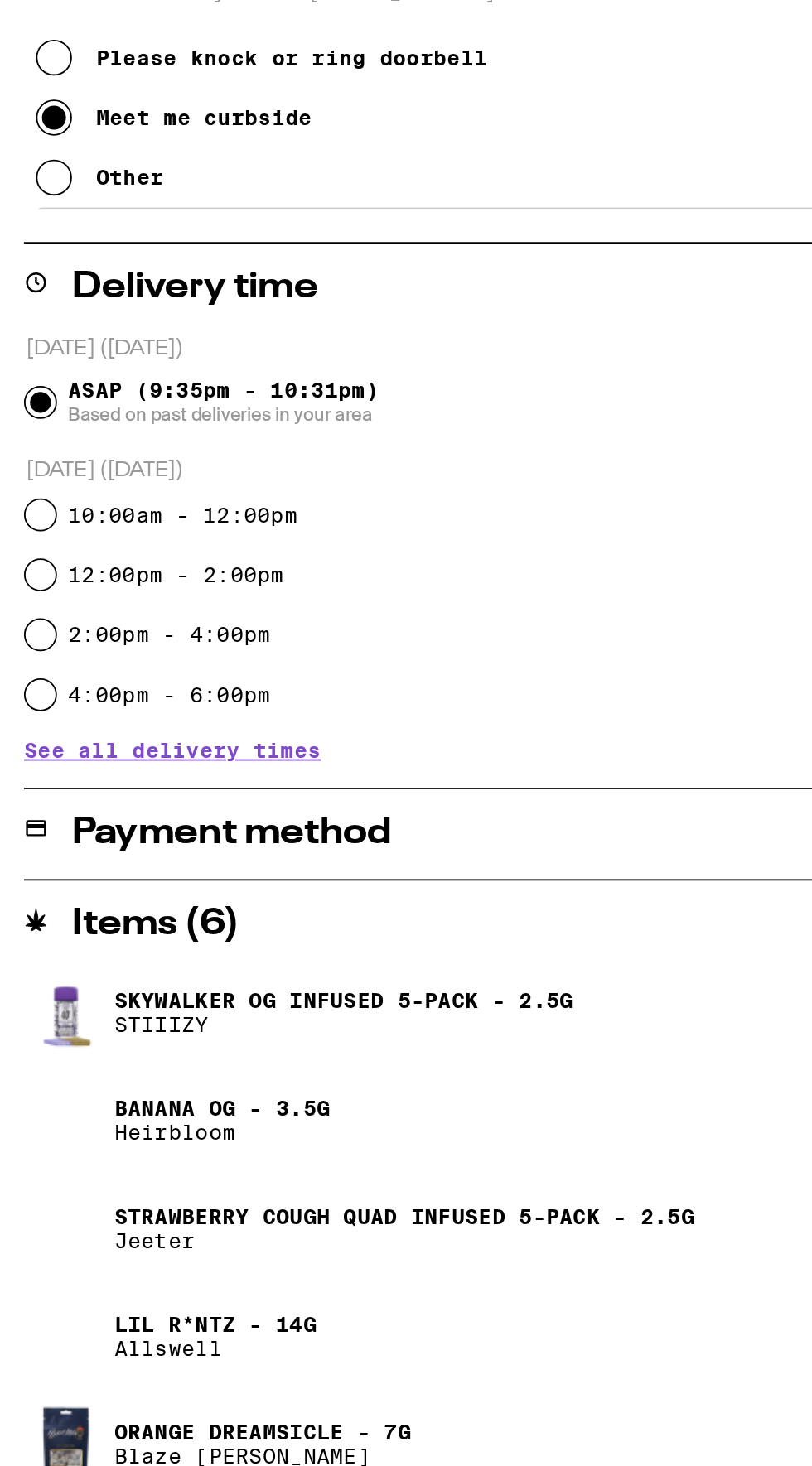
scroll to position [222, 0]
click at [20, 713] on icon at bounding box center [19, 717] width 11 height 9
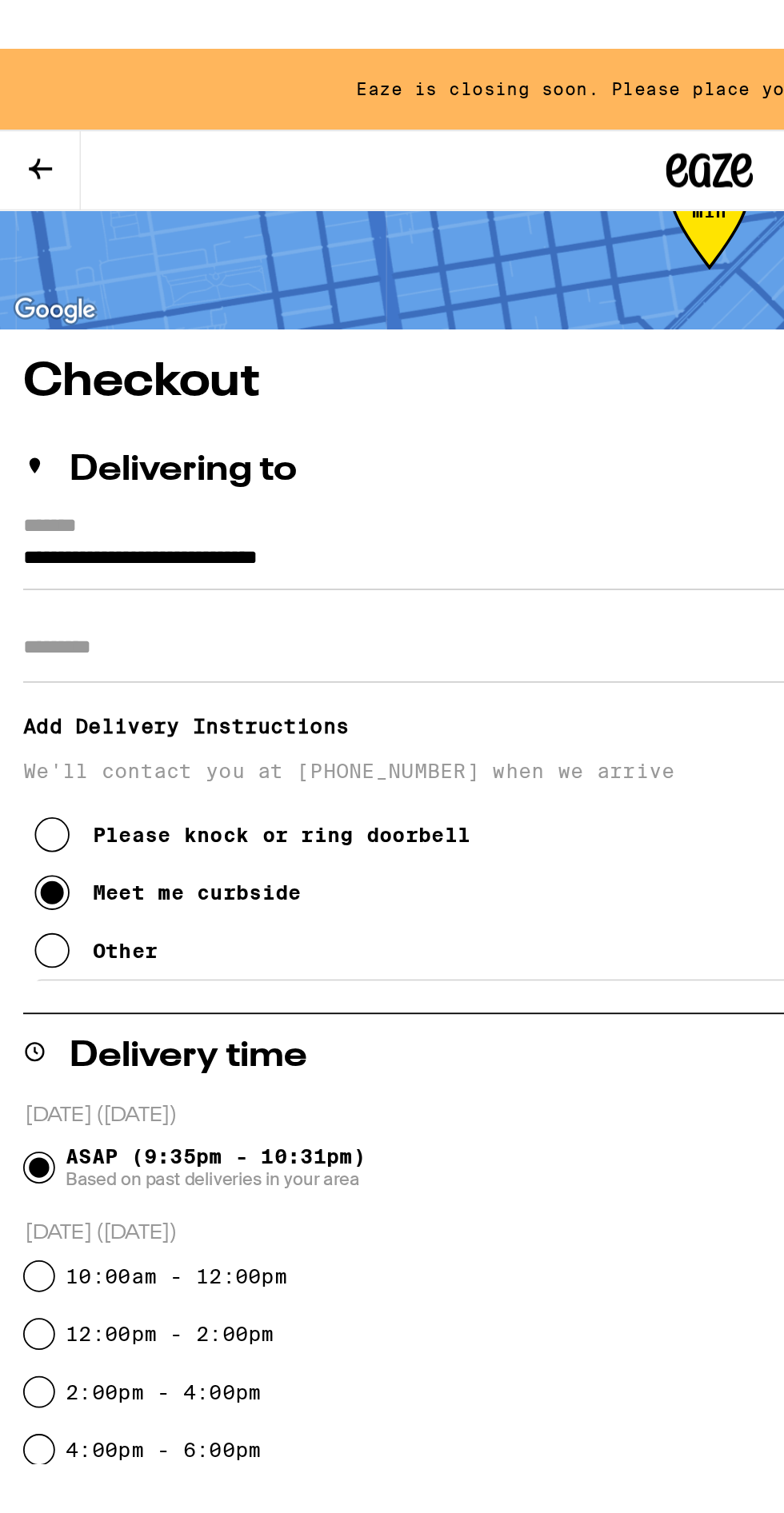
scroll to position [0, 0]
